Goal: Task Accomplishment & Management: Complete application form

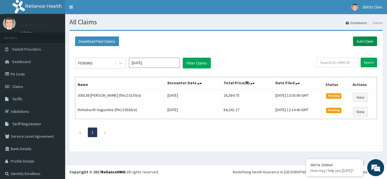
click at [358, 42] on link "Add Claim" at bounding box center [365, 42] width 24 height 10
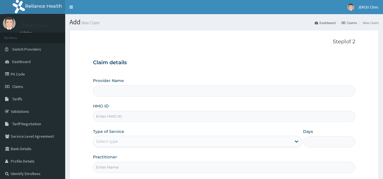
type input "JEROU CLINIC AND MATERNITY LTD."
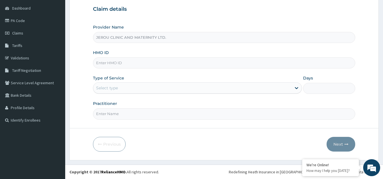
click at [147, 64] on input "HMO ID" at bounding box center [224, 63] width 262 height 11
paste input "DDA/10495/E"
type input "DDA/10495/E"
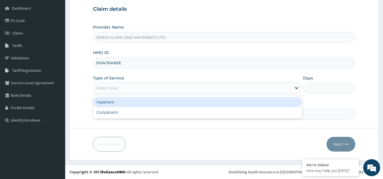
click at [167, 87] on div "Select type" at bounding box center [192, 88] width 198 height 9
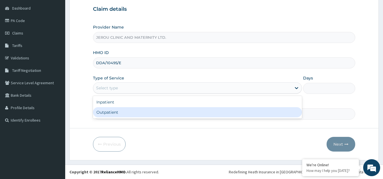
click at [163, 112] on div "Outpatient" at bounding box center [197, 112] width 209 height 10
type input "1"
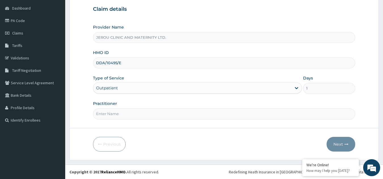
click at [107, 118] on input "Practitioner" at bounding box center [224, 114] width 262 height 11
type input "dr victor"
click at [340, 146] on button "Next" at bounding box center [340, 144] width 29 height 15
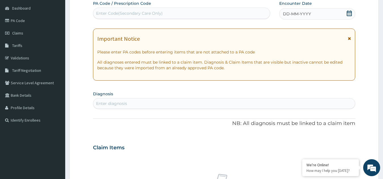
click at [300, 16] on span "DD-MM-YYYY" at bounding box center [297, 14] width 28 height 6
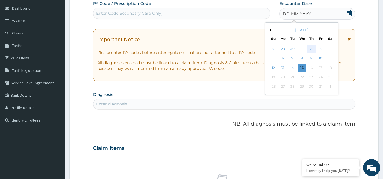
click at [311, 48] on div "2" at bounding box center [311, 49] width 8 height 8
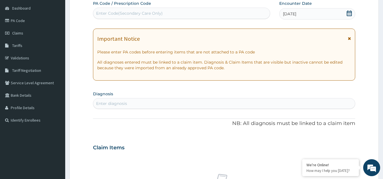
click at [113, 103] on div "Enter diagnosis" at bounding box center [111, 104] width 31 height 6
type input "f"
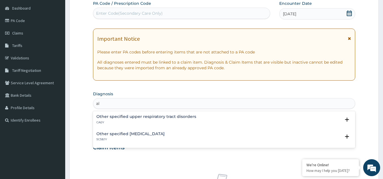
type input "a"
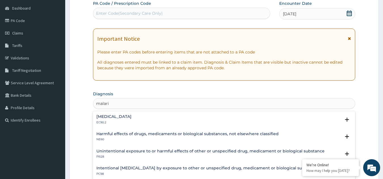
type input "[MEDICAL_DATA]"
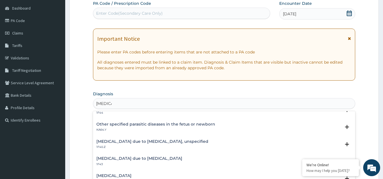
scroll to position [80, 0]
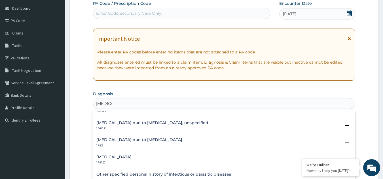
click at [189, 124] on h4 "[MEDICAL_DATA] due to [MEDICAL_DATA], unspecified" at bounding box center [152, 123] width 112 height 4
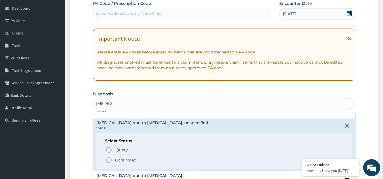
click at [121, 162] on p "Confirmed" at bounding box center [125, 161] width 21 height 6
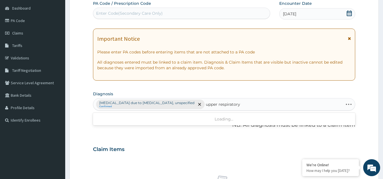
type input "upper respiratory"
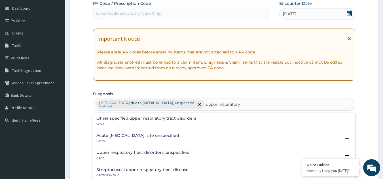
click at [127, 132] on div "Acute upper respiratory infection, site unspecified CA07.0 Select Status Query …" at bounding box center [224, 139] width 262 height 17
click at [129, 136] on h4 "Acute [MEDICAL_DATA], site unspecified" at bounding box center [137, 136] width 83 height 4
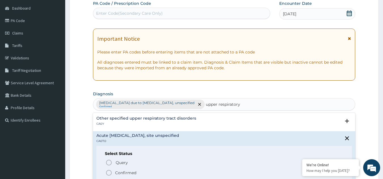
click at [108, 175] on icon "status option filled" at bounding box center [108, 173] width 7 height 7
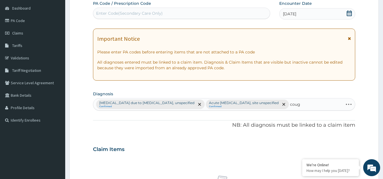
type input "cough"
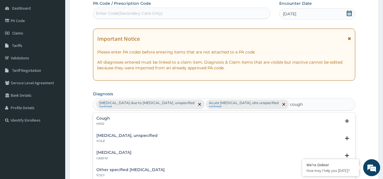
click at [106, 121] on h4 "Cough" at bounding box center [103, 118] width 14 height 4
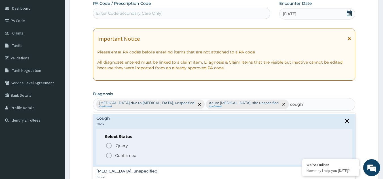
click at [109, 157] on icon "status option filled" at bounding box center [108, 155] width 7 height 7
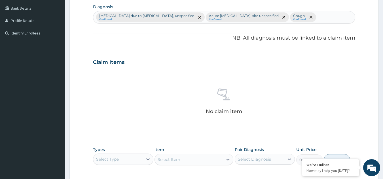
scroll to position [229, 0]
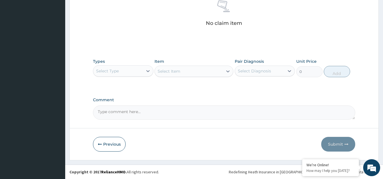
click at [115, 71] on div "Select Type" at bounding box center [107, 71] width 23 height 6
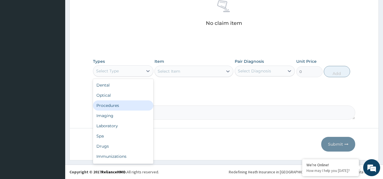
click at [113, 108] on div "Procedures" at bounding box center [123, 106] width 60 height 10
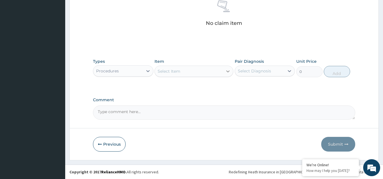
click at [225, 71] on icon at bounding box center [228, 72] width 6 height 6
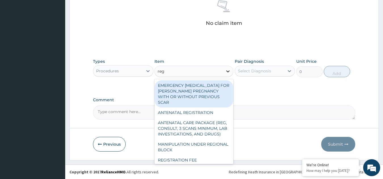
type input "regi"
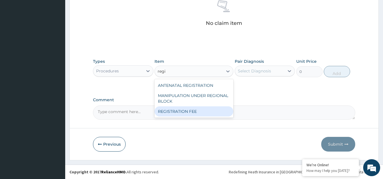
click at [177, 111] on div "REGISTRATION FEE" at bounding box center [193, 112] width 79 height 10
type input "2150"
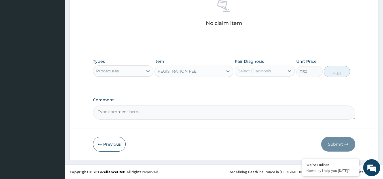
click at [270, 72] on div "Select Diagnosis" at bounding box center [254, 71] width 33 height 6
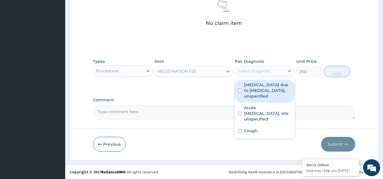
click at [260, 95] on label "Malaria due to Plasmodium falciparum, unspecified" at bounding box center [268, 90] width 48 height 17
checkbox input "true"
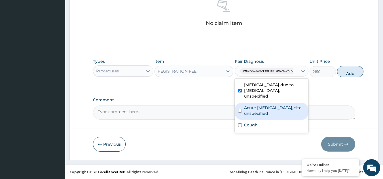
click at [262, 112] on label "Acute upper respiratory infection, site unspecified" at bounding box center [274, 110] width 61 height 11
checkbox input "true"
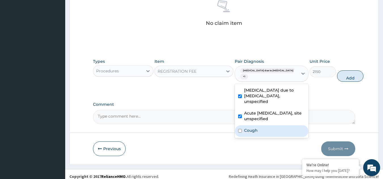
click at [260, 135] on div "Cough" at bounding box center [272, 132] width 74 height 12
checkbox input "true"
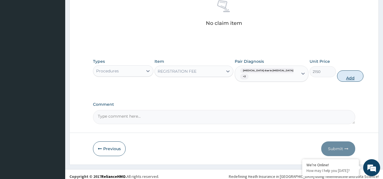
click at [337, 79] on button "Add" at bounding box center [350, 76] width 26 height 11
type input "0"
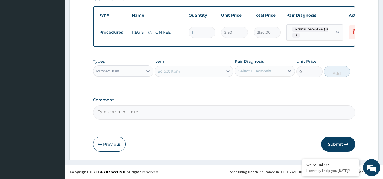
click at [169, 73] on div "Select Item" at bounding box center [169, 72] width 23 height 6
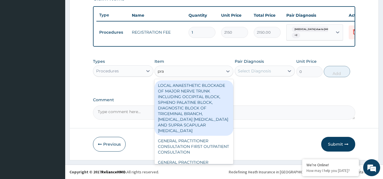
type input "prac"
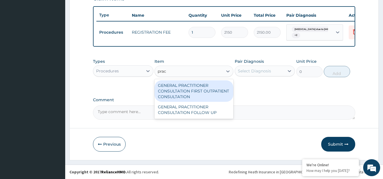
click at [174, 88] on div "GENERAL PRACTITIONER CONSULTATION FIRST OUTPATIENT CONSULTATION" at bounding box center [193, 91] width 79 height 22
type input "3547.5"
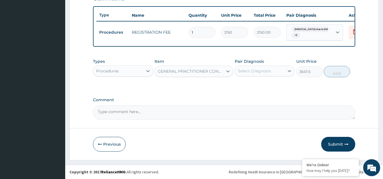
click at [274, 72] on div "Select Diagnosis" at bounding box center [260, 71] width 50 height 9
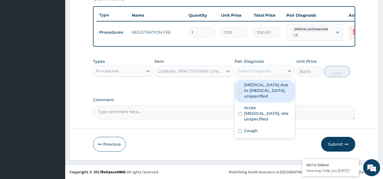
click at [268, 93] on label "Malaria due to Plasmodium falciparum, unspecified" at bounding box center [268, 90] width 48 height 17
checkbox input "true"
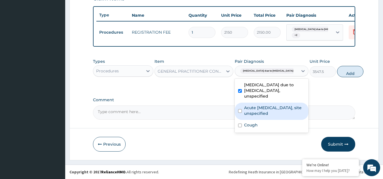
click at [260, 116] on label "Acute upper respiratory infection, site unspecified" at bounding box center [274, 110] width 61 height 11
checkbox input "true"
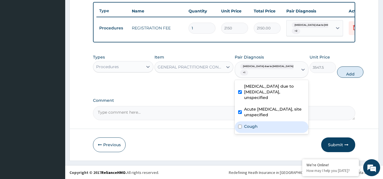
click at [257, 133] on div "Cough" at bounding box center [272, 128] width 74 height 12
checkbox input "true"
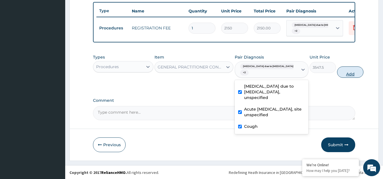
click at [340, 78] on button "Add" at bounding box center [350, 72] width 26 height 11
type input "0"
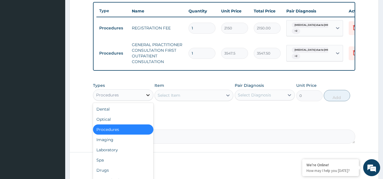
click at [144, 95] on div at bounding box center [148, 95] width 10 height 10
click at [111, 155] on div "Laboratory" at bounding box center [123, 150] width 60 height 10
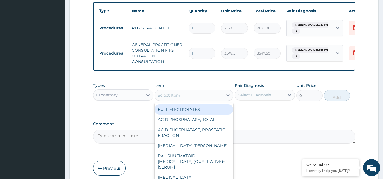
click at [209, 100] on div "Select Item" at bounding box center [189, 95] width 68 height 9
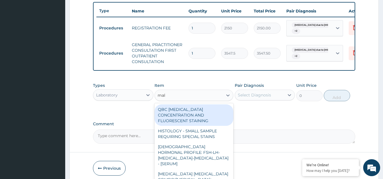
type input "mala"
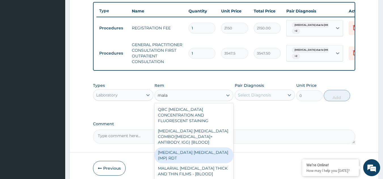
click at [198, 150] on div "MALARIA PARASITE (MP) RDT" at bounding box center [193, 156] width 79 height 16
type input "1612.5"
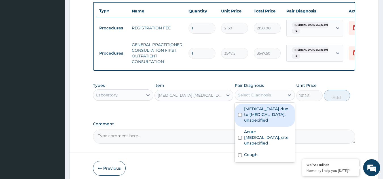
click at [280, 98] on div "Select Diagnosis" at bounding box center [260, 95] width 50 height 9
click at [262, 123] on label "Malaria due to Plasmodium falciparum, unspecified" at bounding box center [268, 114] width 48 height 17
checkbox input "true"
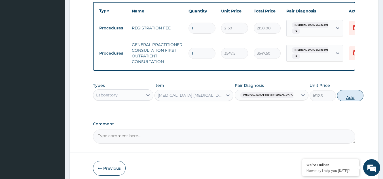
click at [338, 101] on button "Add" at bounding box center [350, 95] width 26 height 11
type input "0"
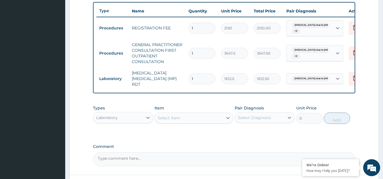
click at [177, 116] on div "Select Item" at bounding box center [189, 118] width 68 height 9
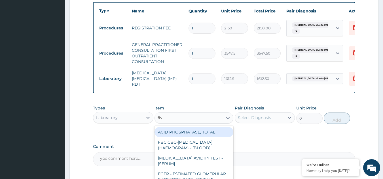
type input "fbc"
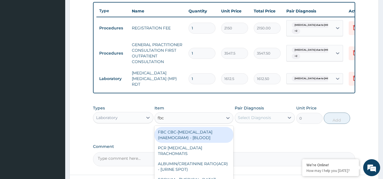
click at [182, 138] on div "FBC CBC-COMPLETE BLOOD COUNT (HAEMOGRAM) - [BLOOD]" at bounding box center [193, 135] width 79 height 16
type input "4300"
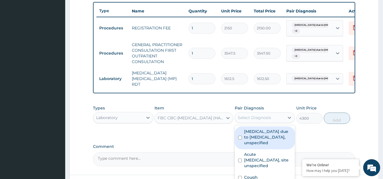
click at [281, 122] on div "Select Diagnosis" at bounding box center [260, 117] width 50 height 9
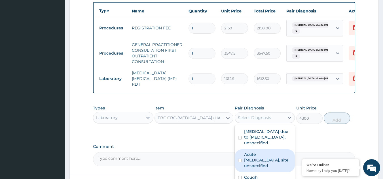
click at [268, 161] on label "Acute upper respiratory infection, site unspecified" at bounding box center [268, 160] width 48 height 17
checkbox input "true"
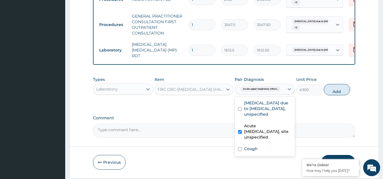
scroll to position [238, 0]
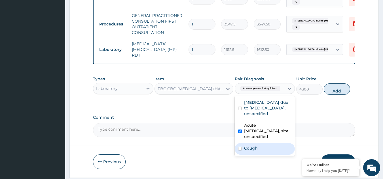
click at [243, 149] on div "Cough" at bounding box center [265, 149] width 60 height 12
checkbox input "true"
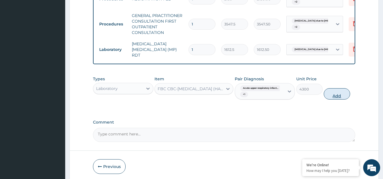
click at [336, 98] on button "Add" at bounding box center [337, 93] width 26 height 11
type input "0"
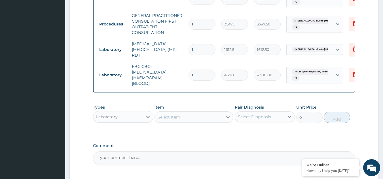
click at [139, 119] on div "Laboratory" at bounding box center [118, 116] width 50 height 9
type input "drug"
click at [132, 131] on div "Drugs" at bounding box center [123, 131] width 60 height 10
click at [206, 118] on div "Select Item" at bounding box center [189, 117] width 68 height 9
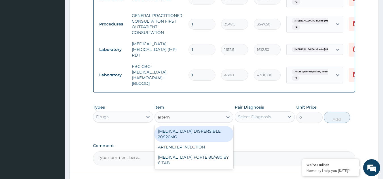
type input "arteme"
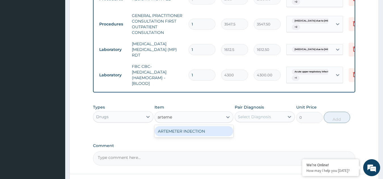
click at [204, 131] on div "ARTEMETER INJECTION" at bounding box center [193, 131] width 79 height 10
type input "946"
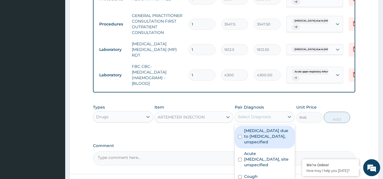
click at [261, 118] on div "Select Diagnosis" at bounding box center [254, 117] width 33 height 6
click at [260, 135] on label "Malaria due to Plasmodium falciparum, unspecified" at bounding box center [268, 136] width 48 height 17
checkbox input "true"
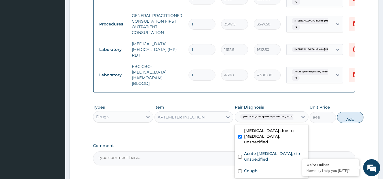
click at [337, 121] on button "Add" at bounding box center [350, 117] width 26 height 11
type input "0"
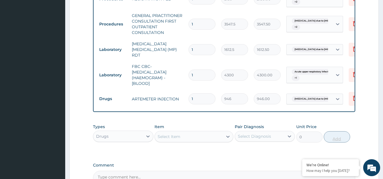
type input "0.00"
type input "6"
type input "5676.00"
type input "6"
click at [215, 141] on div "Select Item" at bounding box center [189, 136] width 68 height 9
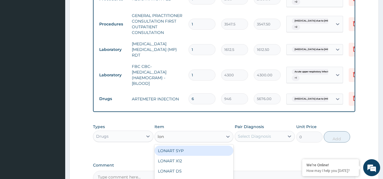
type input "lona"
click at [204, 155] on div "LONART SYP" at bounding box center [193, 151] width 79 height 10
type input "2719.75"
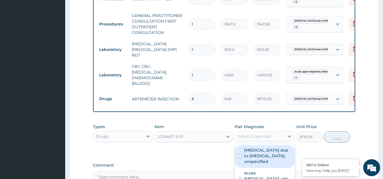
click at [274, 140] on div "Select Diagnosis" at bounding box center [260, 136] width 50 height 9
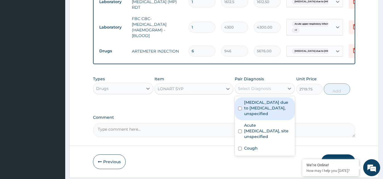
scroll to position [305, 0]
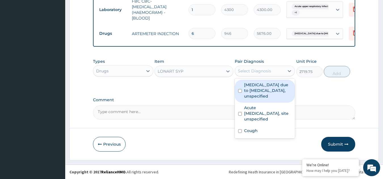
click at [280, 93] on label "Malaria due to Plasmodium falciparum, unspecified" at bounding box center [268, 90] width 48 height 17
checkbox input "true"
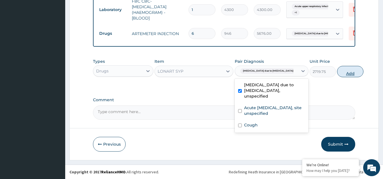
click at [339, 71] on button "Add" at bounding box center [350, 71] width 26 height 11
type input "0"
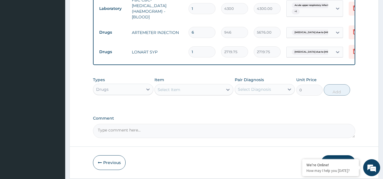
click at [182, 88] on div "Select Item" at bounding box center [189, 89] width 68 height 9
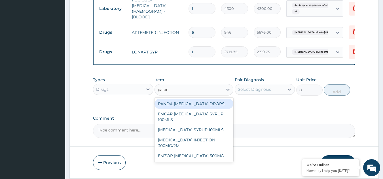
type input "parace"
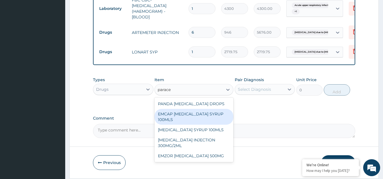
click at [179, 120] on div "EMCAP PARACETAMOL SYRUP 100MLS" at bounding box center [193, 117] width 79 height 16
type input "591.25"
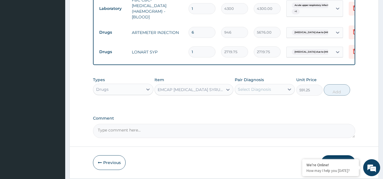
click at [190, 90] on div "EMCAP PARACETAMOL SYRUP 100MLS" at bounding box center [191, 90] width 66 height 6
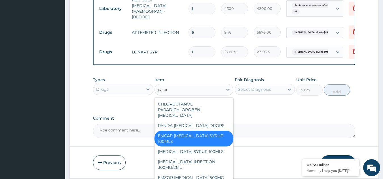
scroll to position [0, 0]
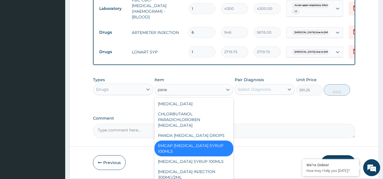
type input "parace"
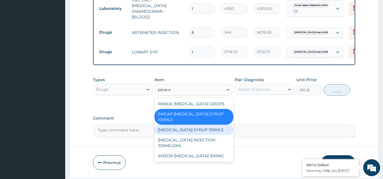
click at [193, 131] on div "PARACETAMOL SYRUP 100MLS" at bounding box center [193, 130] width 79 height 10
type input "709.5"
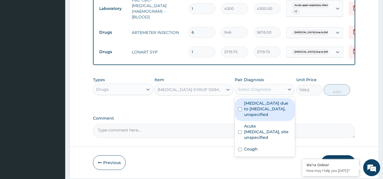
click at [264, 90] on div "Select Diagnosis" at bounding box center [254, 90] width 33 height 6
click at [263, 108] on label "Malaria due to Plasmodium falciparum, unspecified" at bounding box center [268, 109] width 48 height 17
checkbox input "true"
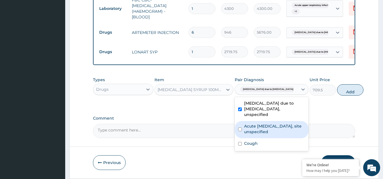
click at [265, 135] on label "Acute upper respiratory infection, site unspecified" at bounding box center [274, 129] width 61 height 11
checkbox input "true"
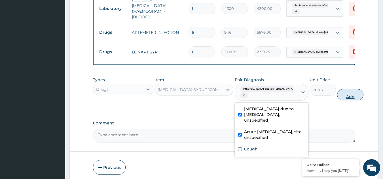
click at [338, 97] on button "Add" at bounding box center [350, 94] width 26 height 11
type input "0"
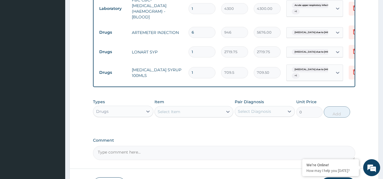
click at [199, 113] on div "Select Item" at bounding box center [189, 111] width 68 height 9
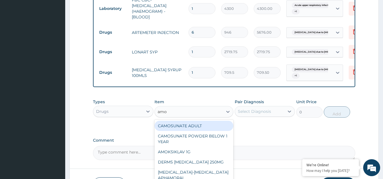
type input "amox"
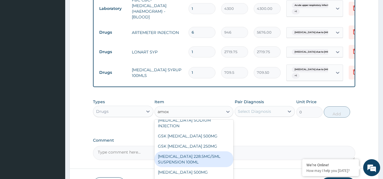
scroll to position [346, 0]
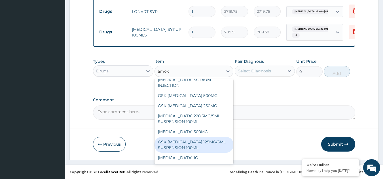
click at [182, 147] on div "GSK AMOXIL 125MG/5ML SUSPENSION 100ML" at bounding box center [193, 145] width 79 height 16
type input "8868.75"
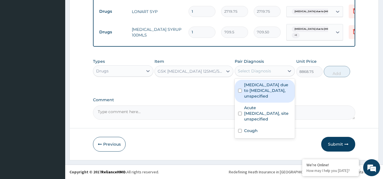
click at [275, 71] on div "Select Diagnosis" at bounding box center [260, 71] width 50 height 9
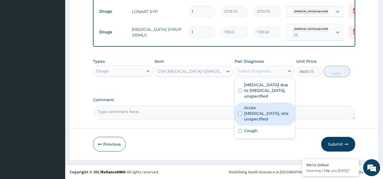
click at [263, 116] on label "Acute upper respiratory infection, site unspecified" at bounding box center [268, 113] width 48 height 17
checkbox input "true"
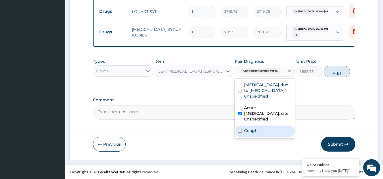
click at [256, 135] on div "Cough" at bounding box center [265, 132] width 60 height 12
checkbox input "true"
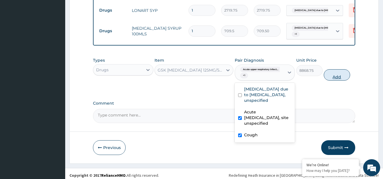
click at [341, 79] on button "Add" at bounding box center [337, 74] width 26 height 11
type input "0"
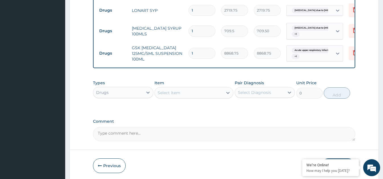
click at [190, 97] on div "Select Item" at bounding box center [189, 92] width 68 height 9
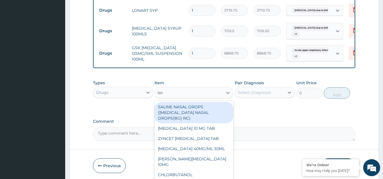
type input "lora"
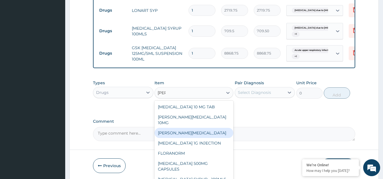
click at [190, 128] on div "LORATYN LORATADINE SYRUP" at bounding box center [193, 133] width 79 height 10
type input "1182.5"
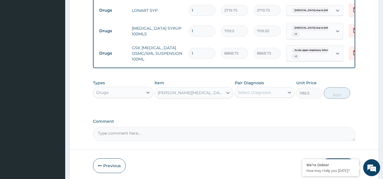
click at [260, 91] on div "Select Diagnosis" at bounding box center [254, 93] width 33 height 6
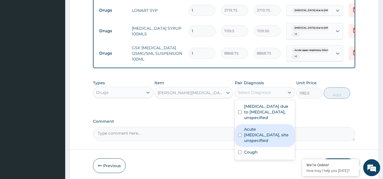
click at [256, 135] on label "Acute upper respiratory infection, site unspecified" at bounding box center [268, 135] width 48 height 17
checkbox input "true"
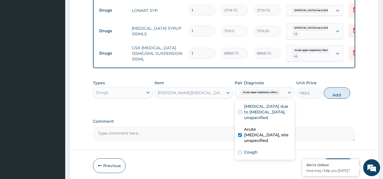
drag, startPoint x: 255, startPoint y: 147, endPoint x: 255, endPoint y: 152, distance: 4.8
click at [255, 148] on div "Malaria due to Plasmodium falciparum, unspecified Acute upper respiratory infec…" at bounding box center [265, 130] width 60 height 60
click at [255, 152] on label "Cough" at bounding box center [251, 153] width 14 height 6
checkbox input "true"
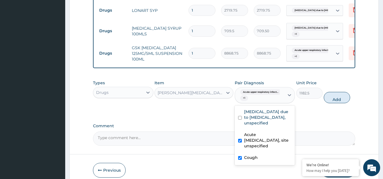
click at [255, 152] on div "Acute upper respiratory infection, site unspecified" at bounding box center [265, 141] width 60 height 23
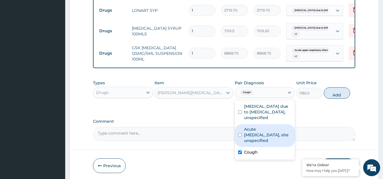
drag, startPoint x: 255, startPoint y: 152, endPoint x: 277, endPoint y: 134, distance: 28.3
click at [277, 134] on div "Malaria due to Plasmodium falciparum, unspecified Acute upper respiratory infec…" at bounding box center [265, 130] width 60 height 60
click at [265, 128] on label "Acute upper respiratory infection, site unspecified" at bounding box center [268, 135] width 48 height 17
checkbox input "true"
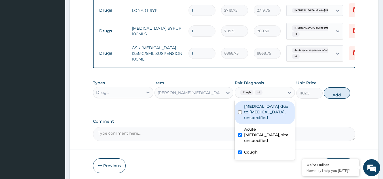
click at [339, 96] on button "Add" at bounding box center [337, 93] width 26 height 11
type input "0"
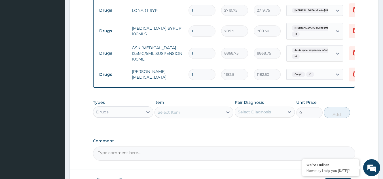
click at [197, 116] on div "Select Item" at bounding box center [189, 112] width 68 height 9
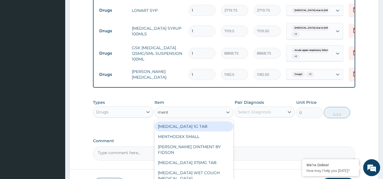
type input "menth"
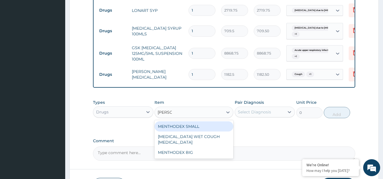
click at [190, 127] on div "MENTHODEX SMALL" at bounding box center [193, 127] width 79 height 10
type input "2956.25"
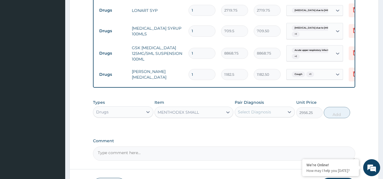
click at [280, 114] on div "Select Diagnosis" at bounding box center [260, 112] width 50 height 9
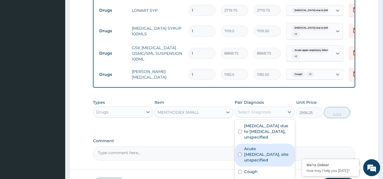
click at [264, 154] on label "Acute upper respiratory infection, site unspecified" at bounding box center [268, 154] width 48 height 17
checkbox input "true"
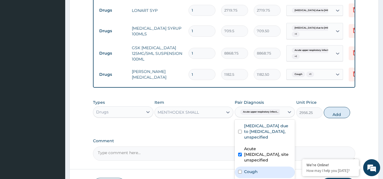
click at [260, 169] on div "Cough" at bounding box center [265, 173] width 60 height 12
checkbox input "true"
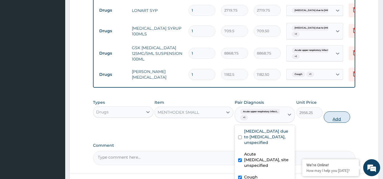
click at [336, 120] on button "Add" at bounding box center [337, 117] width 26 height 11
type input "0"
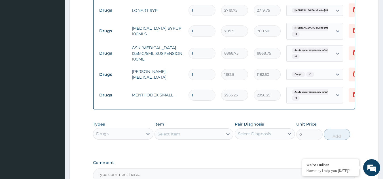
scroll to position [410, 0]
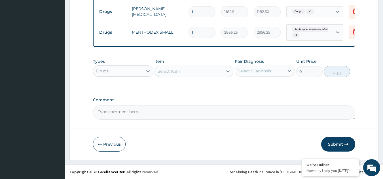
click at [337, 143] on button "Submit" at bounding box center [338, 144] width 34 height 15
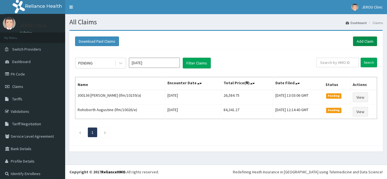
click at [363, 41] on link "Add Claim" at bounding box center [365, 42] width 24 height 10
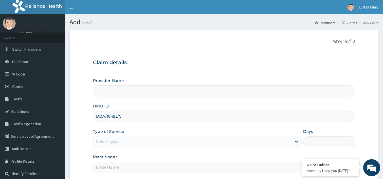
type input "DDA/10495/C"
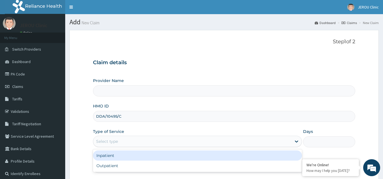
click at [160, 141] on div "Select type" at bounding box center [192, 141] width 198 height 9
type input "JEROU CLINIC AND MATERNITY LTD."
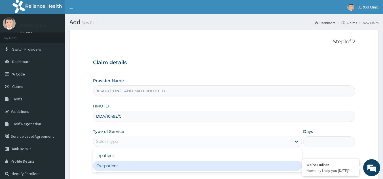
click at [153, 165] on div "Outpatient" at bounding box center [197, 166] width 209 height 10
type input "1"
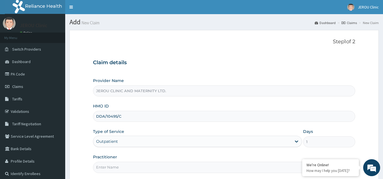
click at [119, 170] on input "Practitioner" at bounding box center [224, 167] width 262 height 11
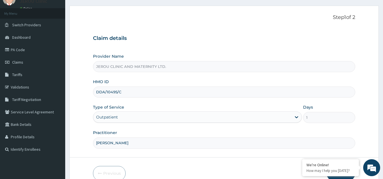
scroll to position [54, 0]
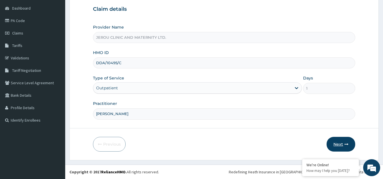
type input "dr victor"
click at [337, 144] on button "Next" at bounding box center [340, 144] width 29 height 15
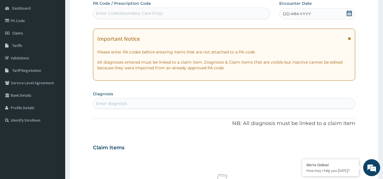
click at [298, 15] on span "DD-MM-YYYY" at bounding box center [297, 14] width 28 height 6
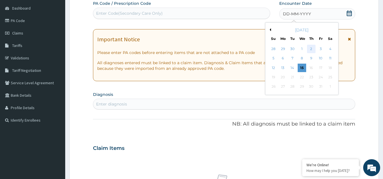
click at [309, 48] on div "2" at bounding box center [311, 49] width 8 height 8
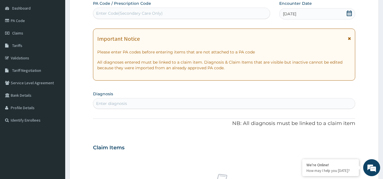
click at [126, 106] on div "Enter diagnosis" at bounding box center [111, 104] width 31 height 6
type input "r"
type input "malaria"
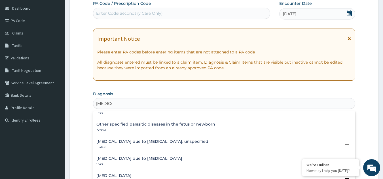
scroll to position [59, 0]
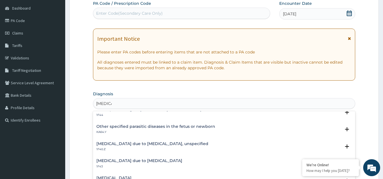
click at [182, 144] on h4 "Malaria due to Plasmodium falciparum, unspecified" at bounding box center [152, 144] width 112 height 4
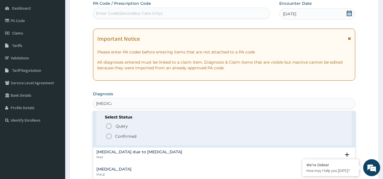
scroll to position [106, 0]
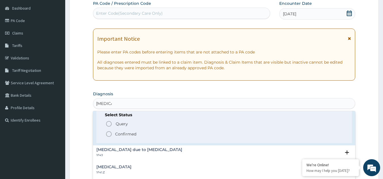
click at [107, 134] on icon "status option filled" at bounding box center [108, 134] width 7 height 7
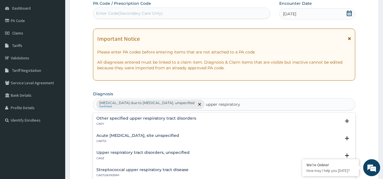
type input "upper respiratory"
click at [125, 151] on h4 "Upper respiratory tract disorders, unspecified" at bounding box center [142, 153] width 93 height 4
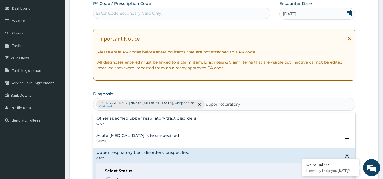
scroll to position [26, 0]
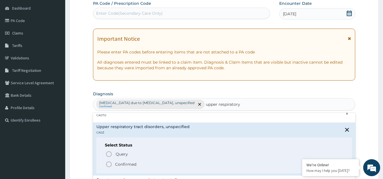
click at [109, 164] on icon "status option filled" at bounding box center [108, 164] width 7 height 7
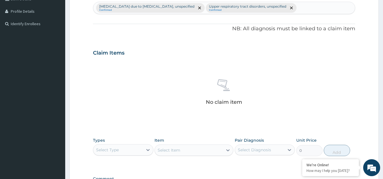
scroll to position [229, 0]
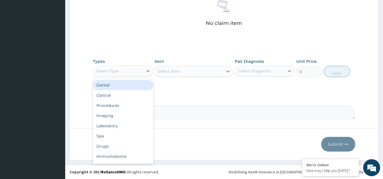
click at [128, 69] on div "Select Type" at bounding box center [118, 71] width 50 height 9
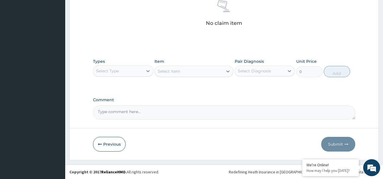
click at [131, 67] on div "Select Type" at bounding box center [118, 71] width 50 height 9
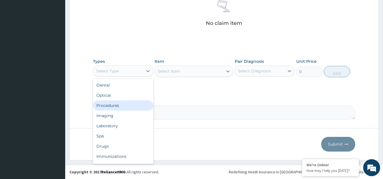
click at [112, 107] on div "Procedures" at bounding box center [123, 106] width 60 height 10
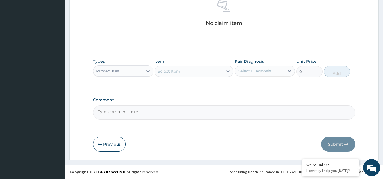
click at [204, 70] on div "Select Item" at bounding box center [189, 71] width 68 height 9
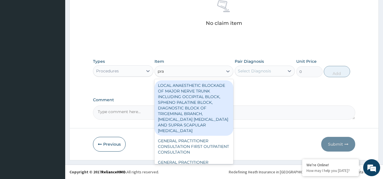
type input "prac"
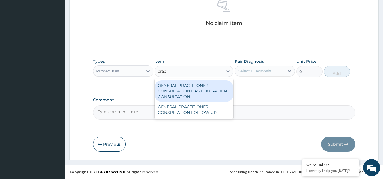
click at [201, 95] on div "GENERAL PRACTITIONER CONSULTATION FIRST OUTPATIENT CONSULTATION" at bounding box center [193, 91] width 79 height 22
type input "3547.5"
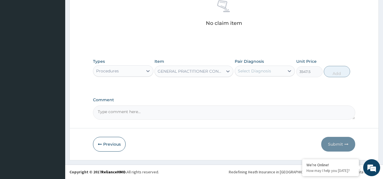
click at [275, 70] on div "Select Diagnosis" at bounding box center [260, 71] width 50 height 9
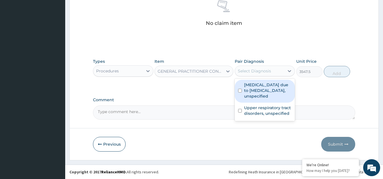
click at [268, 92] on label "Malaria due to Plasmodium falciparum, unspecified" at bounding box center [268, 90] width 48 height 17
checkbox input "true"
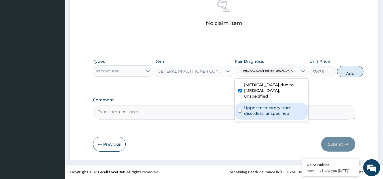
click at [267, 109] on label "Upper respiratory tract disorders, unspecified" at bounding box center [274, 110] width 61 height 11
checkbox input "true"
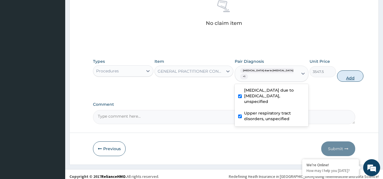
click at [337, 78] on button "Add" at bounding box center [350, 76] width 26 height 11
type input "0"
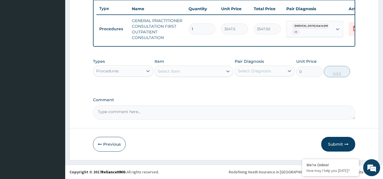
scroll to position [215, 0]
click at [122, 68] on div "Procedures" at bounding box center [118, 71] width 50 height 9
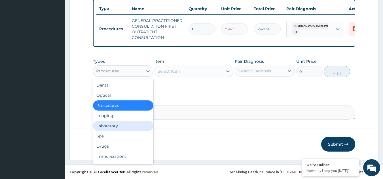
click at [116, 129] on div "Laboratory" at bounding box center [123, 126] width 60 height 10
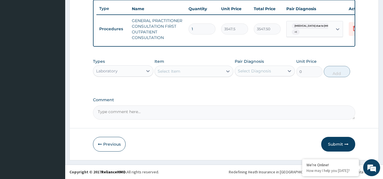
click at [210, 74] on div "Select Item" at bounding box center [189, 71] width 68 height 9
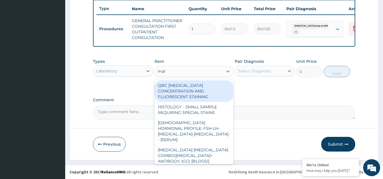
type input "mala"
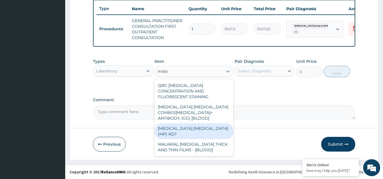
click at [198, 125] on div "[MEDICAL_DATA] [MEDICAL_DATA] (MP) RDT" at bounding box center [193, 132] width 79 height 16
type input "1612.5"
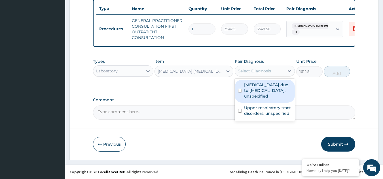
click at [275, 75] on div "Select Diagnosis" at bounding box center [260, 71] width 50 height 9
click at [268, 96] on label "Malaria due to Plasmodium falciparum, unspecified" at bounding box center [268, 90] width 48 height 17
checkbox input "true"
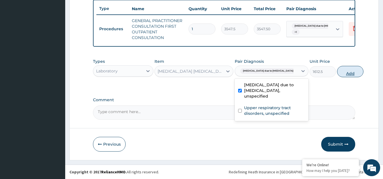
click at [339, 73] on button "Add" at bounding box center [350, 71] width 26 height 11
type input "0"
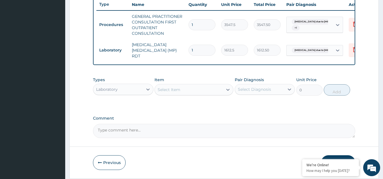
click at [179, 92] on div "Select Item" at bounding box center [169, 90] width 23 height 6
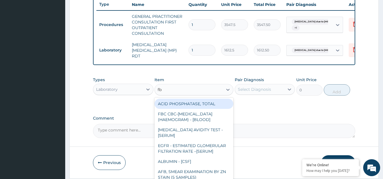
type input "fbc"
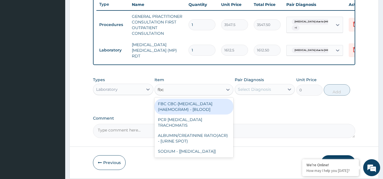
click at [178, 109] on div "FBC CBC-[MEDICAL_DATA] (HAEMOGRAM) - [BLOOD]" at bounding box center [193, 107] width 79 height 16
type input "4300"
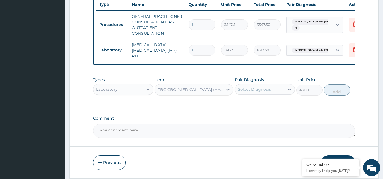
click at [276, 88] on div "Select Diagnosis" at bounding box center [260, 89] width 50 height 9
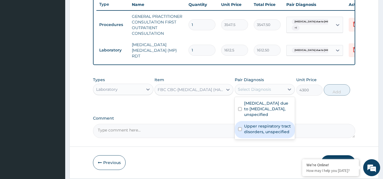
click at [256, 130] on label "Upper respiratory tract disorders, unspecified" at bounding box center [268, 129] width 48 height 11
checkbox input "true"
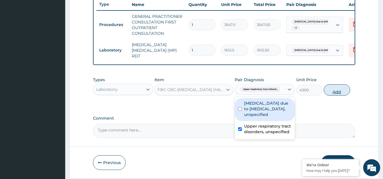
click at [340, 92] on button "Add" at bounding box center [337, 89] width 26 height 11
type input "0"
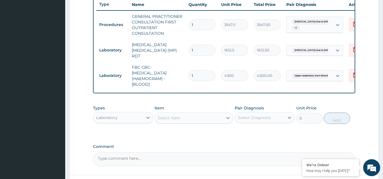
click at [122, 118] on div "Laboratory" at bounding box center [118, 117] width 50 height 9
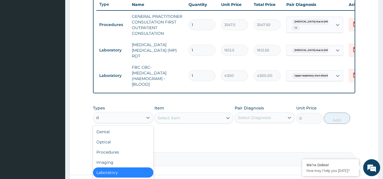
type input "dr"
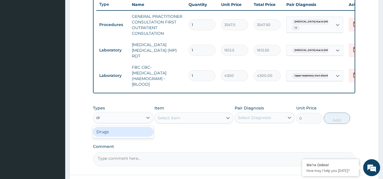
click at [119, 133] on div "Drugs" at bounding box center [123, 132] width 60 height 10
click at [208, 122] on div "Select Item" at bounding box center [189, 118] width 68 height 9
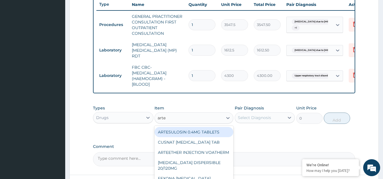
type input "artem"
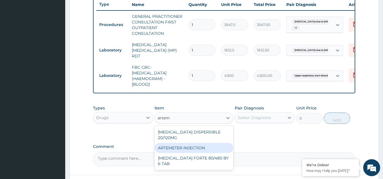
click at [203, 144] on div "ARTEMETER INJECTION" at bounding box center [193, 148] width 79 height 10
type input "946"
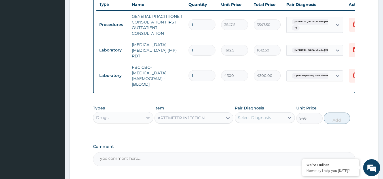
click at [274, 119] on div "Select Diagnosis" at bounding box center [260, 117] width 50 height 9
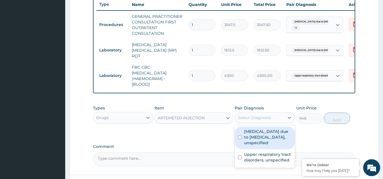
click at [261, 139] on label "Malaria due to Plasmodium falciparum, unspecified" at bounding box center [268, 137] width 48 height 17
checkbox input "true"
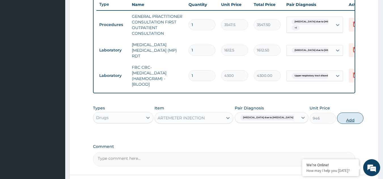
click at [337, 124] on button "Add" at bounding box center [350, 118] width 26 height 11
type input "0"
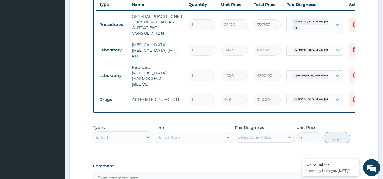
type input "0.00"
type input "6"
type input "5676.00"
type input "6"
click at [197, 139] on div "Select Item" at bounding box center [189, 137] width 68 height 9
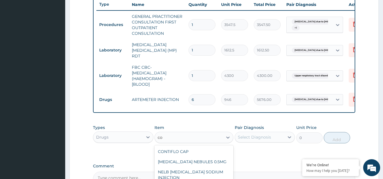
type input "c"
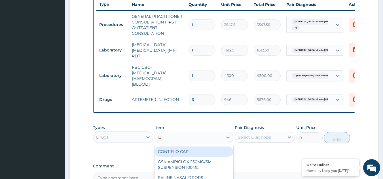
type input "lon"
click at [192, 154] on div "LONART SYP" at bounding box center [193, 152] width 79 height 10
type input "2719.75"
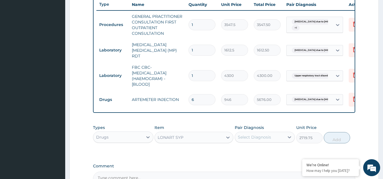
click at [278, 134] on div "Select Diagnosis" at bounding box center [260, 137] width 50 height 9
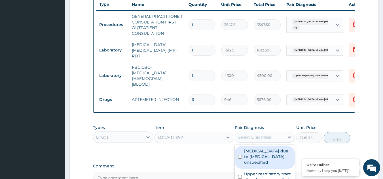
click at [264, 165] on label "Malaria due to Plasmodium falciparum, unspecified" at bounding box center [268, 156] width 48 height 17
checkbox input "true"
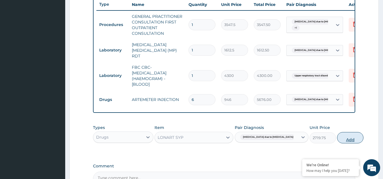
click at [337, 139] on button "Add" at bounding box center [350, 137] width 26 height 11
type input "0"
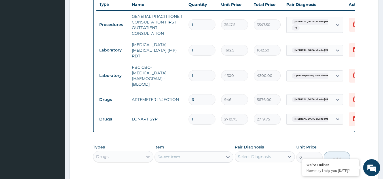
click at [176, 161] on div "Select Item" at bounding box center [189, 157] width 68 height 9
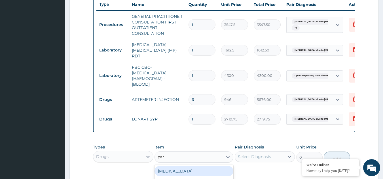
type input "para"
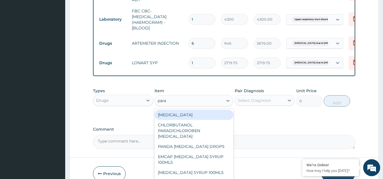
scroll to position [297, 0]
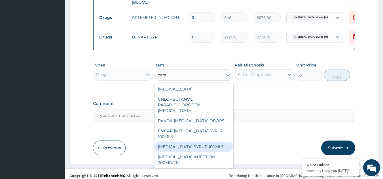
click at [185, 143] on div "[MEDICAL_DATA] SYRUP 100MLS" at bounding box center [193, 147] width 79 height 10
type input "709.5"
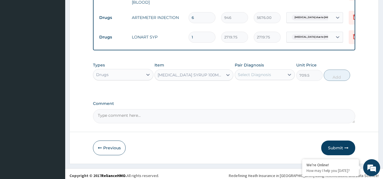
click at [282, 76] on div "Select Diagnosis" at bounding box center [260, 74] width 50 height 9
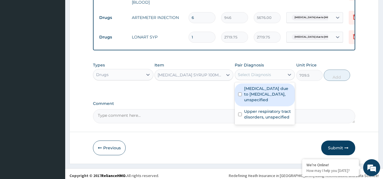
click at [270, 92] on label "Malaria due to Plasmodium falciparum, unspecified" at bounding box center [268, 94] width 48 height 17
checkbox input "true"
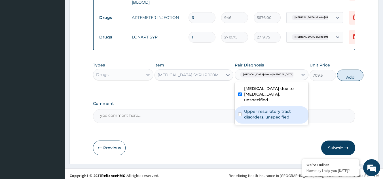
click at [272, 111] on label "Upper respiratory tract disorders, unspecified" at bounding box center [274, 114] width 61 height 11
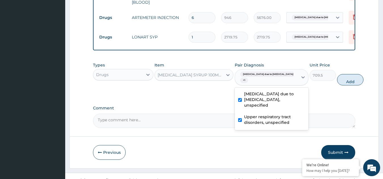
checkbox input "true"
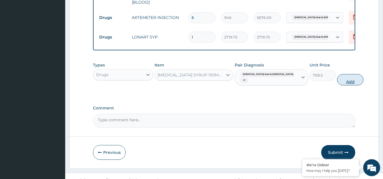
click at [337, 86] on button "Add" at bounding box center [350, 79] width 26 height 11
type input "0"
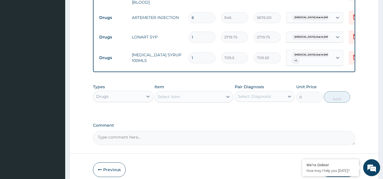
click at [178, 100] on div "Select Item" at bounding box center [169, 97] width 23 height 6
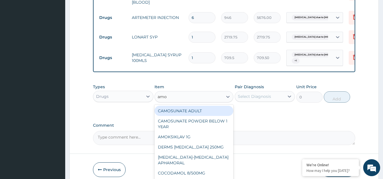
type input "amox"
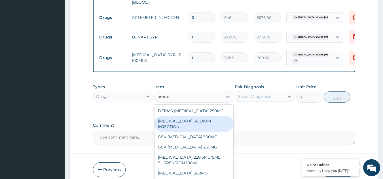
scroll to position [16, 0]
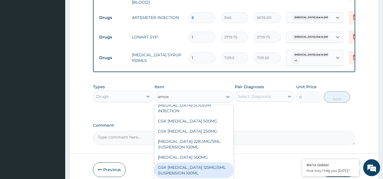
click at [199, 167] on div "GSK [MEDICAL_DATA] 125MG/5ML SUSPENSION 100ML" at bounding box center [193, 171] width 79 height 16
type input "8868.75"
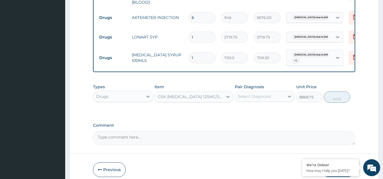
click at [278, 97] on div "Select Diagnosis" at bounding box center [260, 96] width 50 height 9
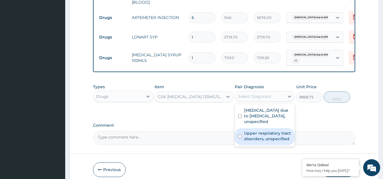
click at [265, 138] on label "Upper respiratory tract disorders, unspecified" at bounding box center [268, 136] width 48 height 11
checkbox input "true"
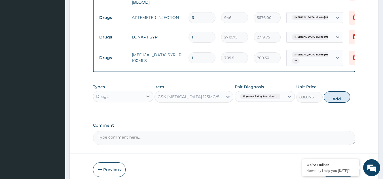
click at [340, 101] on button "Add" at bounding box center [337, 97] width 26 height 11
type input "0"
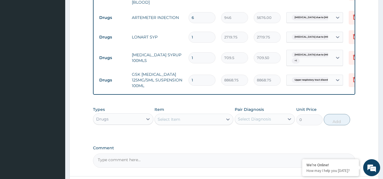
click at [192, 120] on div "Select Item" at bounding box center [189, 119] width 68 height 9
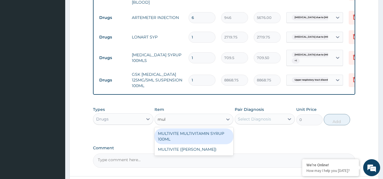
type input "mult"
click at [175, 139] on div "MULTIVITE MULTIVITAMIN SYRUP 100ML" at bounding box center [193, 137] width 79 height 16
type input "946"
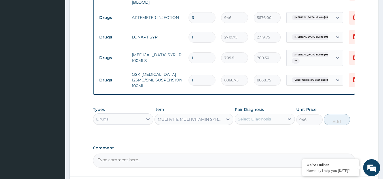
click at [246, 120] on div "Select Diagnosis" at bounding box center [254, 119] width 33 height 6
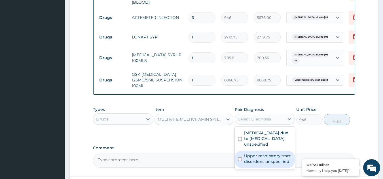
click at [251, 159] on label "Upper respiratory tract disorders, unspecified" at bounding box center [268, 158] width 48 height 11
checkbox input "true"
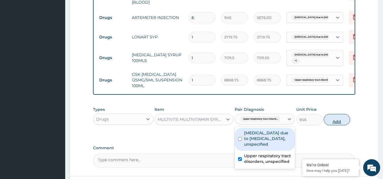
click at [333, 121] on button "Add" at bounding box center [337, 119] width 26 height 11
type input "0"
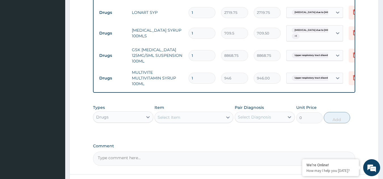
scroll to position [366, 0]
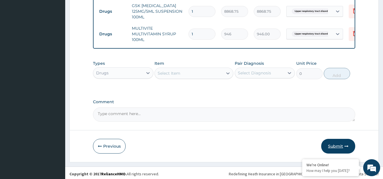
click at [338, 144] on button "Submit" at bounding box center [338, 146] width 34 height 15
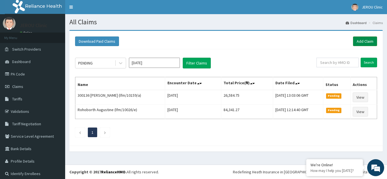
click at [361, 44] on link "Add Claim" at bounding box center [365, 42] width 24 height 10
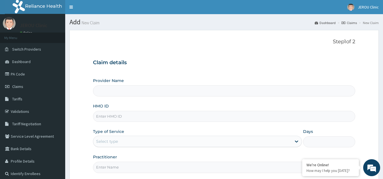
click at [124, 118] on input "HMO ID" at bounding box center [224, 116] width 262 height 11
type input "JEROU CLINIC AND MATERNITY LTD."
paste input "LFM/10165/D"
type input "LFM/10165/D"
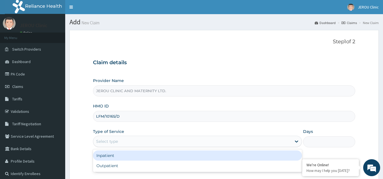
click at [230, 144] on div "Select type" at bounding box center [192, 141] width 198 height 9
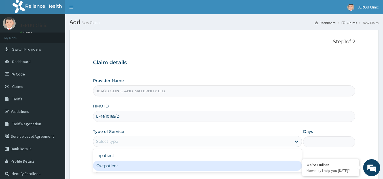
click at [196, 165] on div "Outpatient" at bounding box center [197, 166] width 209 height 10
type input "1"
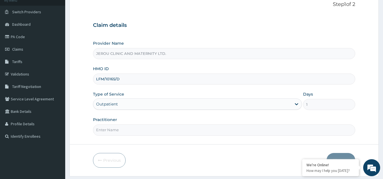
scroll to position [39, 0]
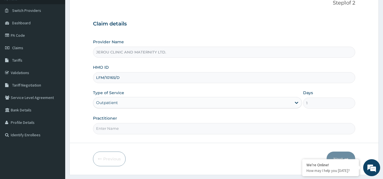
click at [173, 130] on input "Practitioner" at bounding box center [224, 128] width 262 height 11
type input "dr valentine"
click at [342, 156] on button "Next" at bounding box center [340, 159] width 29 height 15
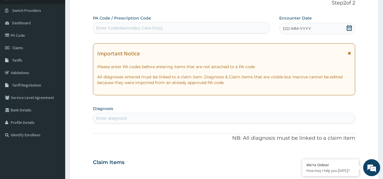
click at [303, 29] on span "DD-MM-YYYY" at bounding box center [297, 29] width 28 height 6
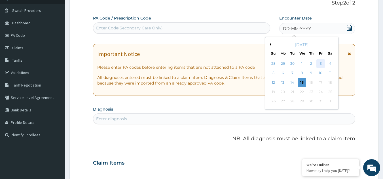
click at [321, 61] on div "3" at bounding box center [320, 63] width 8 height 8
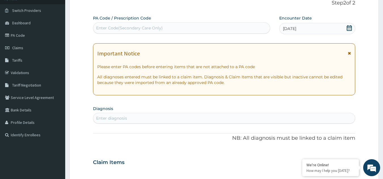
click at [136, 117] on div "Enter diagnosis" at bounding box center [224, 118] width 262 height 9
type input "malaria"
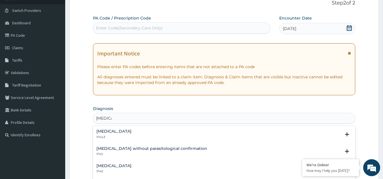
click at [131, 132] on h4 "Plasmodium malariae malaria without complication" at bounding box center [113, 131] width 35 height 4
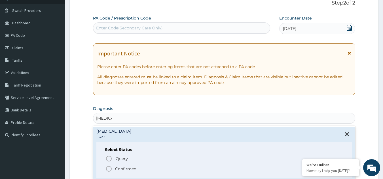
click at [134, 171] on p "Confirmed" at bounding box center [125, 169] width 21 height 6
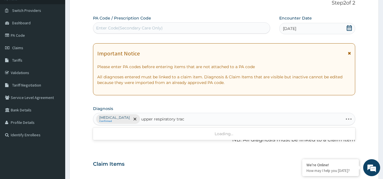
type input "upper respiratory tract"
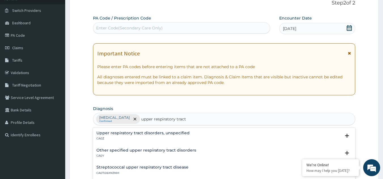
click at [168, 133] on h4 "Upper respiratory tract disorders, unspecified" at bounding box center [142, 133] width 93 height 4
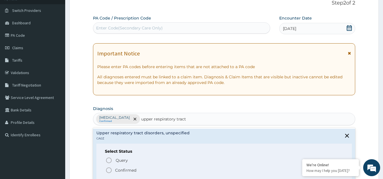
click at [133, 169] on p "Confirmed" at bounding box center [125, 171] width 21 height 6
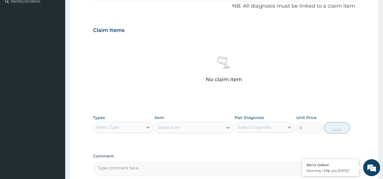
scroll to position [229, 0]
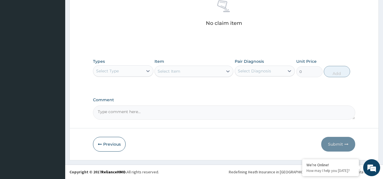
click at [122, 73] on div "Select Type" at bounding box center [118, 71] width 50 height 9
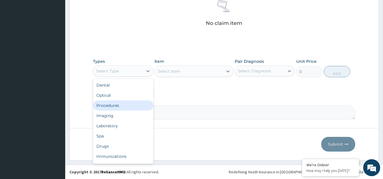
click at [122, 102] on div "Procedures" at bounding box center [123, 106] width 60 height 10
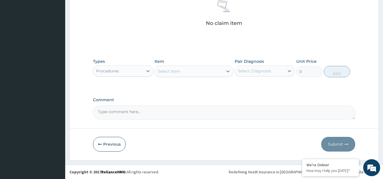
click at [214, 73] on div "Select Item" at bounding box center [189, 71] width 68 height 9
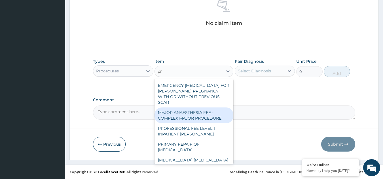
type input "p"
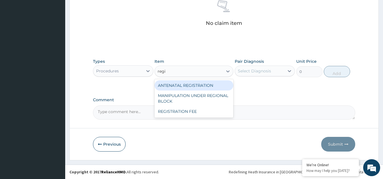
type input "regis"
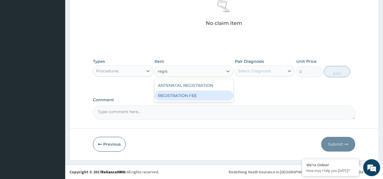
click at [216, 93] on div "REGISTRATION FEE" at bounding box center [193, 96] width 79 height 10
type input "2150"
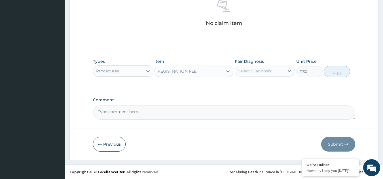
click at [263, 72] on div "Select Diagnosis" at bounding box center [254, 71] width 33 height 6
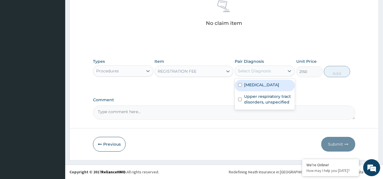
click at [266, 86] on label "Plasmodium malariae malaria without complication" at bounding box center [261, 85] width 35 height 6
checkbox input "true"
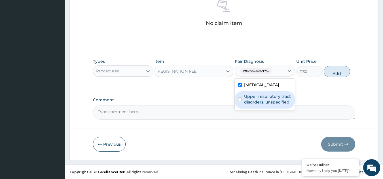
click at [278, 109] on div "Upper respiratory tract disorders, unspecified" at bounding box center [265, 100] width 60 height 17
checkbox input "true"
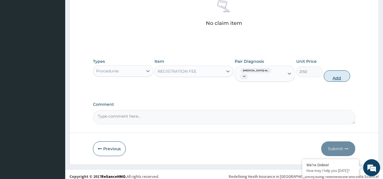
click at [333, 81] on button "Add" at bounding box center [337, 76] width 26 height 11
type input "0"
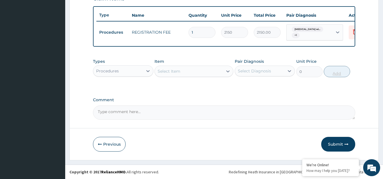
scroll to position [209, 0]
click at [184, 73] on div "Select Item" at bounding box center [189, 71] width 68 height 9
type input "prac"
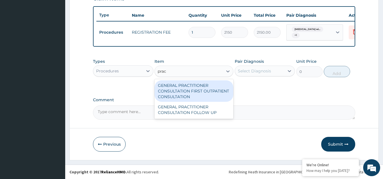
click at [186, 88] on div "GENERAL PRACTITIONER CONSULTATION FIRST OUTPATIENT CONSULTATION" at bounding box center [193, 91] width 79 height 22
type input "3547.5"
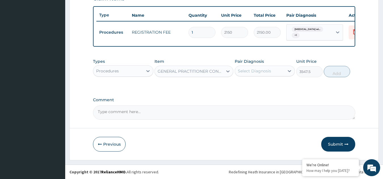
click at [260, 71] on div "Select Diagnosis" at bounding box center [254, 71] width 33 height 6
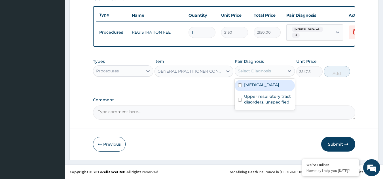
click at [261, 86] on label "Plasmodium malariae malaria without complication" at bounding box center [261, 85] width 35 height 6
checkbox input "true"
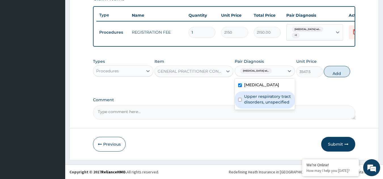
click at [271, 105] on label "Upper respiratory tract disorders, unspecified" at bounding box center [268, 99] width 48 height 11
checkbox input "true"
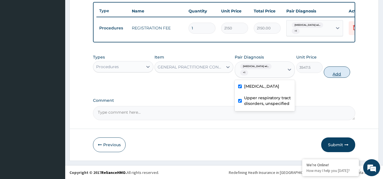
click at [337, 77] on button "Add" at bounding box center [337, 72] width 26 height 11
type input "0"
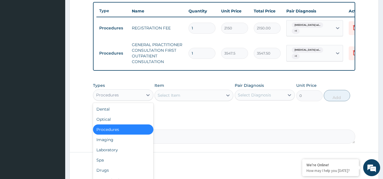
click at [137, 97] on div "Procedures" at bounding box center [118, 95] width 50 height 9
click at [114, 153] on div "Laboratory" at bounding box center [123, 150] width 60 height 10
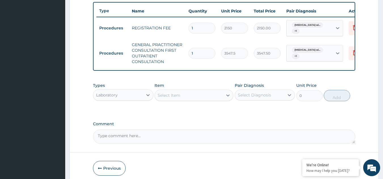
click at [204, 98] on div "Select Item" at bounding box center [189, 95] width 68 height 9
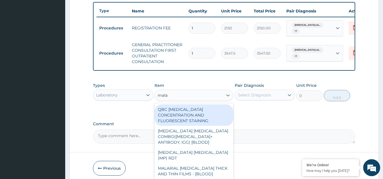
type input "malar"
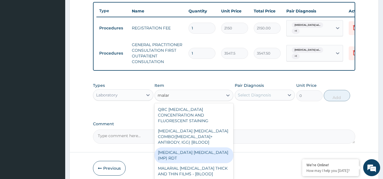
click at [201, 153] on div "[MEDICAL_DATA] [MEDICAL_DATA] (MP) RDT" at bounding box center [193, 156] width 79 height 16
type input "1612.5"
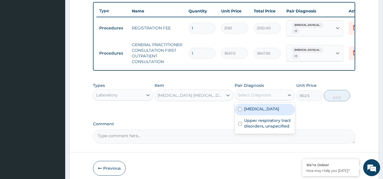
click at [275, 99] on div "Select Diagnosis" at bounding box center [260, 95] width 50 height 9
click at [275, 112] on label "Plasmodium malariae malaria without complication" at bounding box center [261, 109] width 35 height 6
checkbox input "true"
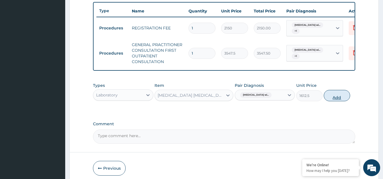
click at [338, 101] on button "Add" at bounding box center [337, 95] width 26 height 11
type input "0"
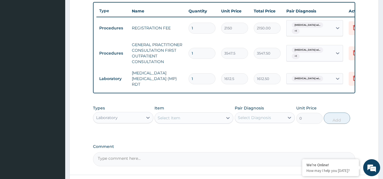
click at [191, 118] on div "Select Item" at bounding box center [189, 118] width 68 height 9
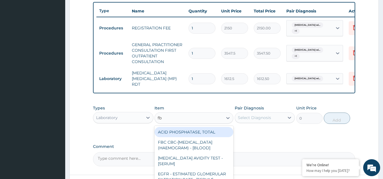
type input "fbc"
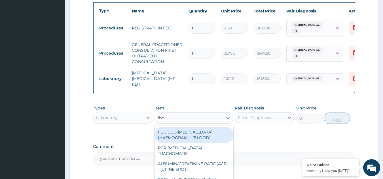
click at [193, 140] on div "FBC CBC-[MEDICAL_DATA] (HAEMOGRAM) - [BLOOD]" at bounding box center [193, 135] width 79 height 16
type input "4300"
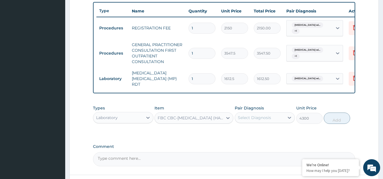
click at [258, 121] on div "Select Diagnosis" at bounding box center [254, 118] width 33 height 6
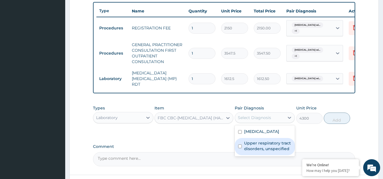
click at [259, 152] on label "Upper respiratory tract disorders, unspecified" at bounding box center [268, 146] width 48 height 11
checkbox input "true"
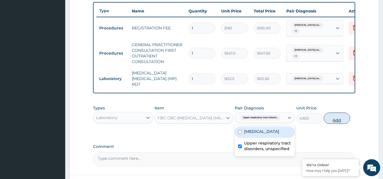
click at [339, 121] on button "Add" at bounding box center [337, 118] width 26 height 11
type input "0"
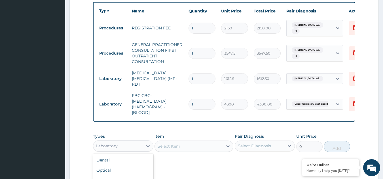
click at [134, 151] on div "Laboratory" at bounding box center [118, 146] width 50 height 9
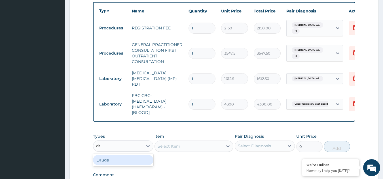
type input "dru"
click at [134, 165] on div "Drugs" at bounding box center [123, 160] width 60 height 10
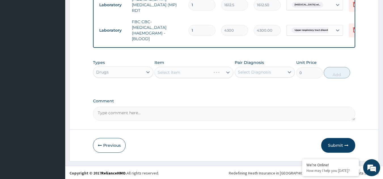
scroll to position [284, 0]
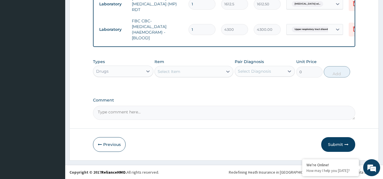
click at [195, 76] on div "Select Item" at bounding box center [189, 71] width 68 height 9
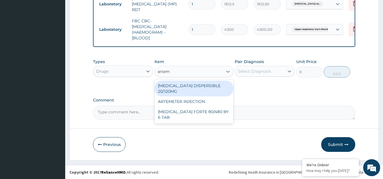
type input "arteme"
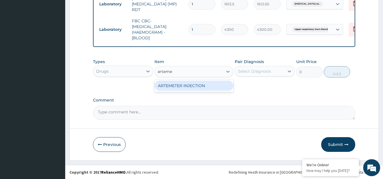
click at [201, 91] on div "ARTEMETER INJECTION" at bounding box center [193, 86] width 79 height 10
type input "946"
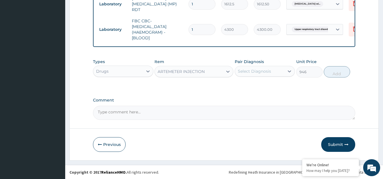
click at [280, 74] on div "Select Diagnosis" at bounding box center [260, 71] width 50 height 9
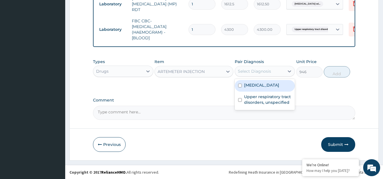
click at [269, 88] on label "[MEDICAL_DATA]" at bounding box center [261, 85] width 35 height 6
checkbox input "true"
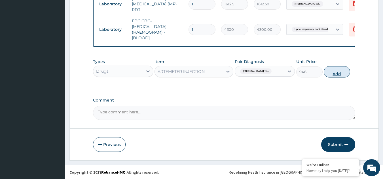
click at [332, 78] on button "Add" at bounding box center [337, 71] width 26 height 11
type input "0"
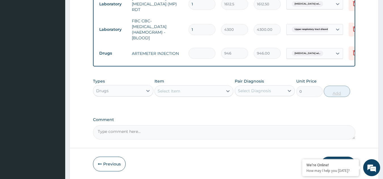
type input "0.00"
type input "6"
type input "5676.00"
type input "6"
click at [176, 96] on div "Select Item" at bounding box center [189, 91] width 68 height 9
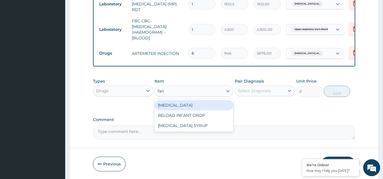
type input "fans"
click at [181, 105] on div "[MEDICAL_DATA]" at bounding box center [193, 105] width 79 height 10
type input "212.8500061035156"
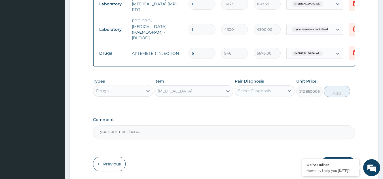
click at [275, 89] on div "Select Diagnosis" at bounding box center [260, 90] width 50 height 9
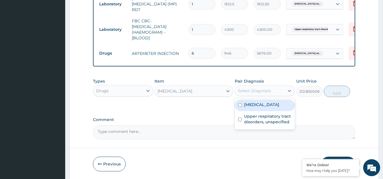
click at [258, 111] on div "[MEDICAL_DATA]" at bounding box center [265, 106] width 60 height 12
checkbox input "true"
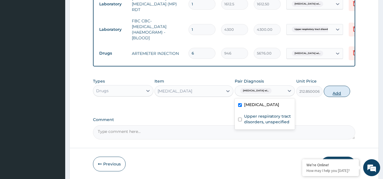
click at [341, 93] on button "Add" at bounding box center [337, 91] width 26 height 11
type input "0"
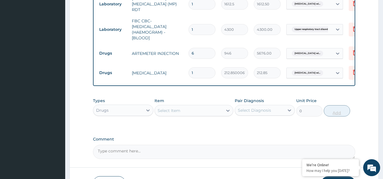
type input "0.00"
type input "3"
type input "638.55"
type input "3"
click at [184, 113] on div "Select Item" at bounding box center [189, 110] width 68 height 9
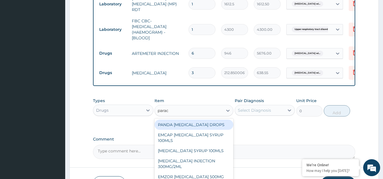
type input "parace"
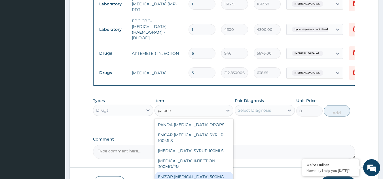
click at [190, 177] on div "EMZOR [MEDICAL_DATA] 500MG" at bounding box center [193, 177] width 79 height 10
type input "23.64999961853027"
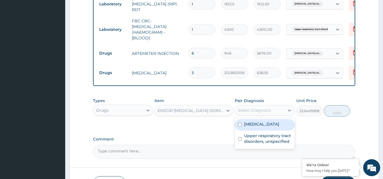
click at [271, 113] on div "Select Diagnosis" at bounding box center [260, 110] width 50 height 9
click at [269, 127] on label "Plasmodium malariae malaria without complication" at bounding box center [261, 125] width 35 height 6
checkbox input "true"
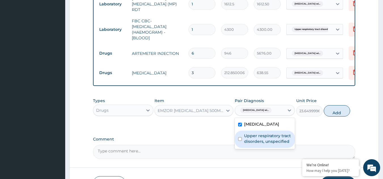
click at [276, 144] on label "Upper respiratory tract disorders, unspecified" at bounding box center [268, 138] width 48 height 11
checkbox input "true"
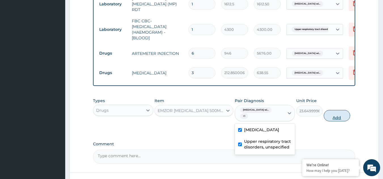
click at [337, 115] on button "Add" at bounding box center [337, 115] width 26 height 11
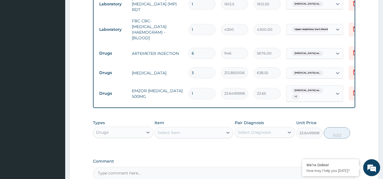
type input "0"
type input "18"
type input "425.70"
type input "18"
click at [197, 131] on div "Select Item" at bounding box center [189, 132] width 68 height 9
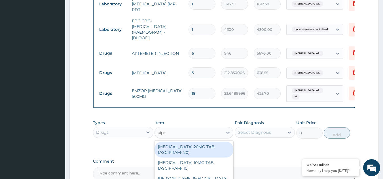
type input "cipro"
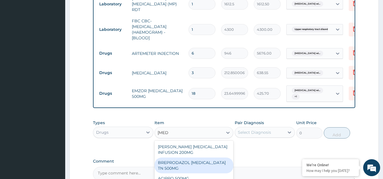
click at [184, 166] on div "BREPRODAZOL CIPRO TN 500MG" at bounding box center [193, 166] width 79 height 16
type input "177.375"
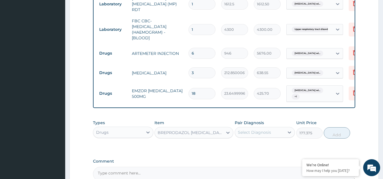
click at [266, 135] on div "Select Diagnosis" at bounding box center [254, 133] width 33 height 6
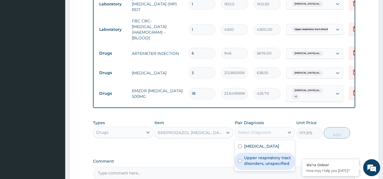
click at [266, 167] on label "Upper respiratory tract disorders, unspecified" at bounding box center [268, 160] width 48 height 11
checkbox input "true"
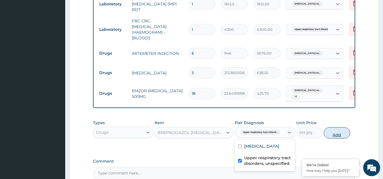
click at [331, 136] on button "Add" at bounding box center [337, 132] width 26 height 11
type input "0"
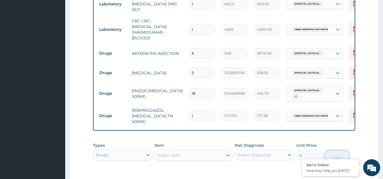
type input "14"
type input "2483.25"
type input "14"
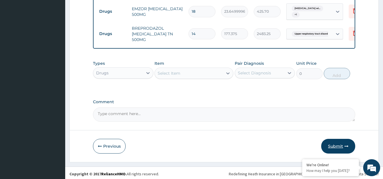
click at [335, 143] on button "Submit" at bounding box center [338, 146] width 34 height 15
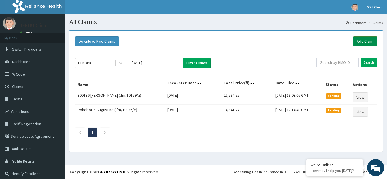
click at [355, 39] on link "Add Claim" at bounding box center [365, 42] width 24 height 10
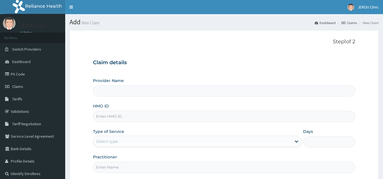
click at [130, 117] on input "HMO ID" at bounding box center [224, 116] width 262 height 11
paste input "LFM/10117/E"
type input "LFM/10117/E"
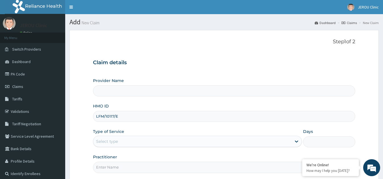
type input "JEROU CLINIC AND MATERNITY LTD."
type input "LFM/10117/E"
click at [133, 138] on div "Select type" at bounding box center [192, 141] width 198 height 9
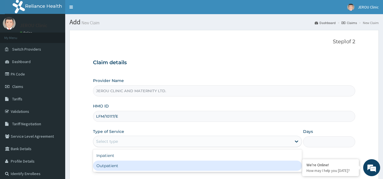
click at [127, 168] on div "Outpatient" at bounding box center [197, 166] width 209 height 10
type input "1"
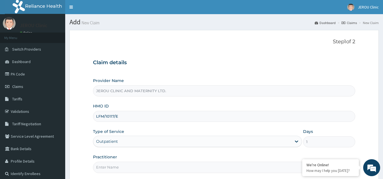
click at [121, 165] on input "Practitioner" at bounding box center [224, 167] width 262 height 11
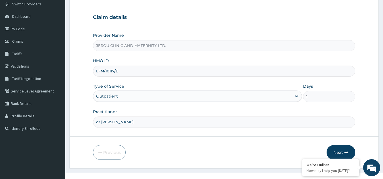
scroll to position [54, 0]
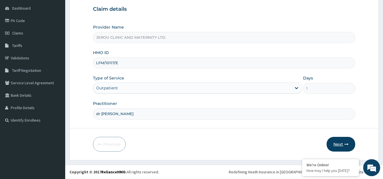
type input "dr [PERSON_NAME]"
click at [336, 146] on button "Next" at bounding box center [340, 144] width 29 height 15
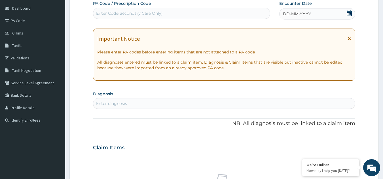
click at [318, 12] on div "DD-MM-YYYY" at bounding box center [317, 13] width 76 height 11
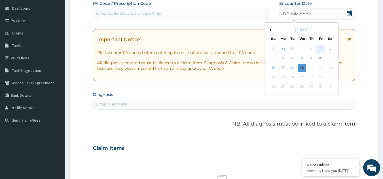
click at [319, 51] on div "3" at bounding box center [320, 49] width 8 height 8
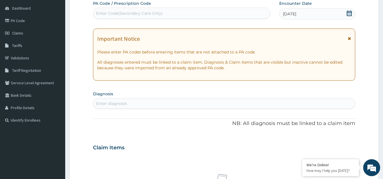
click at [127, 104] on div "Enter diagnosis" at bounding box center [224, 103] width 262 height 9
type input "bacterial conju"
type input "conjunct"
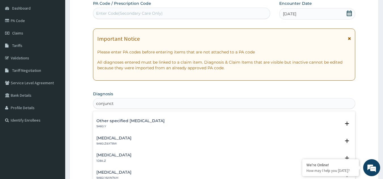
scroll to position [33, 0]
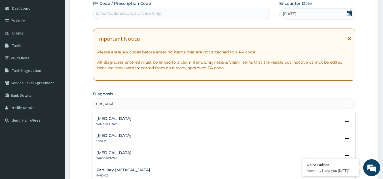
click at [115, 152] on h4 "[MEDICAL_DATA]" at bounding box center [113, 153] width 35 height 4
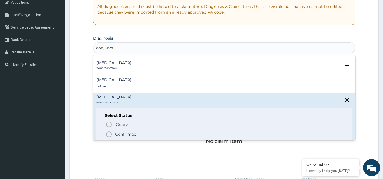
scroll to position [120, 0]
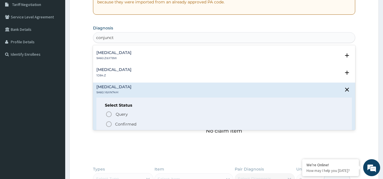
click at [110, 125] on icon "status option filled" at bounding box center [108, 124] width 7 height 7
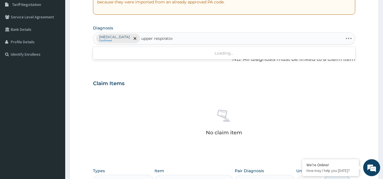
type input "upper respiratory"
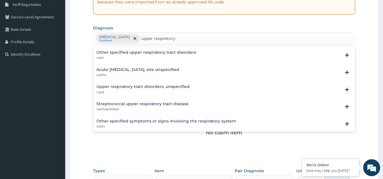
click at [113, 54] on h4 "Other specified upper respiratory tract disorders" at bounding box center [146, 52] width 100 height 4
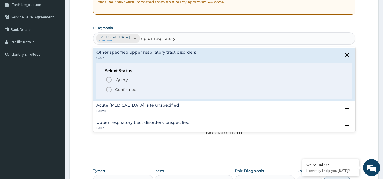
click at [109, 91] on icon "status option filled" at bounding box center [108, 89] width 7 height 7
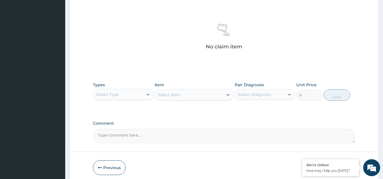
scroll to position [218, 0]
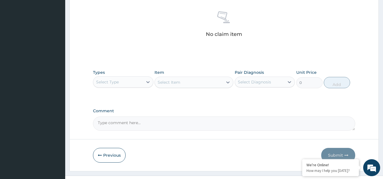
click at [123, 82] on div "Select Type" at bounding box center [118, 82] width 50 height 9
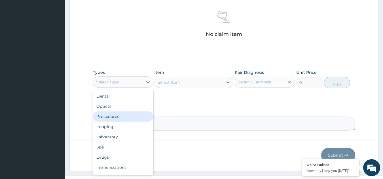
click at [119, 113] on div "Procedures" at bounding box center [123, 117] width 60 height 10
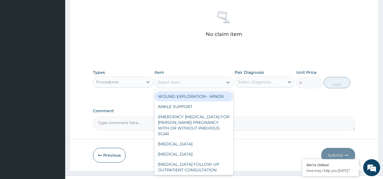
click at [182, 83] on div "Select Item" at bounding box center [189, 82] width 68 height 9
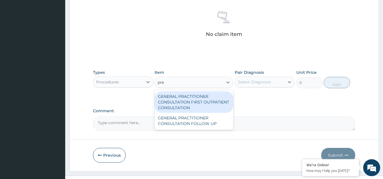
type input "prac"
click at [197, 103] on div "GENERAL PRACTITIONER CONSULTATION FIRST OUTPATIENT CONSULTATION" at bounding box center [193, 103] width 79 height 22
type input "3547.5"
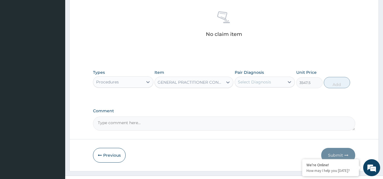
click at [271, 84] on div "Select Diagnosis" at bounding box center [260, 82] width 50 height 9
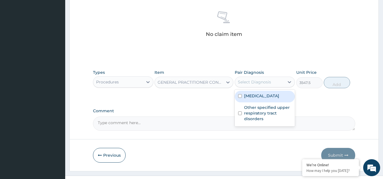
click at [270, 95] on label "[MEDICAL_DATA]" at bounding box center [261, 96] width 35 height 6
checkbox input "true"
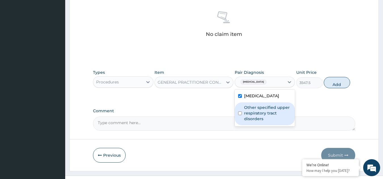
click at [271, 112] on label "Other specified upper respiratory tract disorders" at bounding box center [268, 113] width 48 height 17
checkbox input "true"
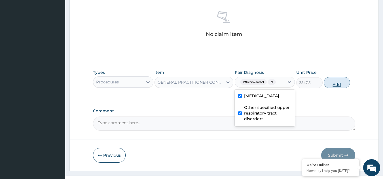
click at [339, 88] on button "Add" at bounding box center [337, 82] width 26 height 11
type input "0"
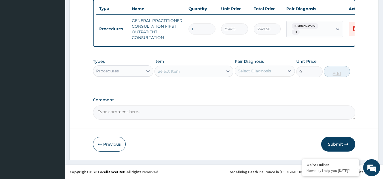
scroll to position [215, 0]
click at [138, 70] on div "Procedures" at bounding box center [118, 71] width 50 height 9
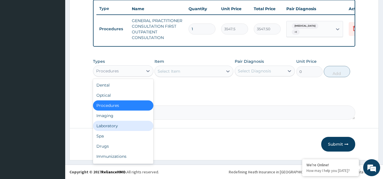
click at [129, 127] on div "Laboratory" at bounding box center [123, 126] width 60 height 10
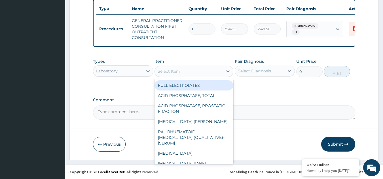
click at [207, 74] on div "Select Item" at bounding box center [189, 71] width 68 height 9
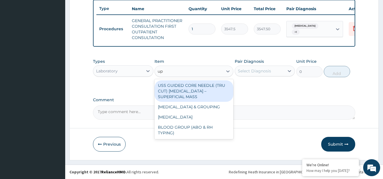
type input "u"
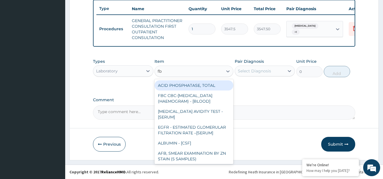
type input "fbc"
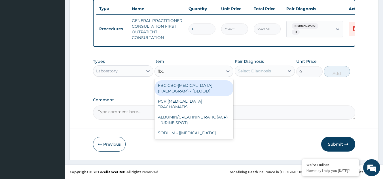
click at [207, 86] on div "FBC CBC-[MEDICAL_DATA] (HAEMOGRAM) - [BLOOD]" at bounding box center [193, 88] width 79 height 16
type input "4300"
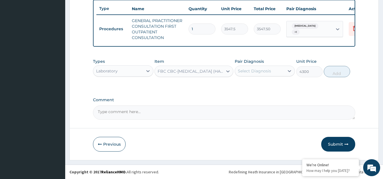
click at [256, 71] on div "Select Diagnosis" at bounding box center [254, 71] width 33 height 6
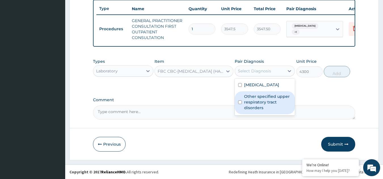
click at [261, 95] on label "Other specified upper respiratory tract disorders" at bounding box center [268, 102] width 48 height 17
checkbox input "true"
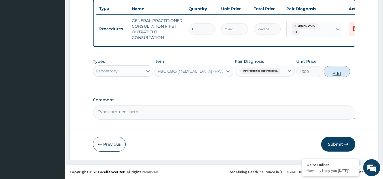
click at [337, 72] on button "Add" at bounding box center [337, 71] width 26 height 11
type input "0"
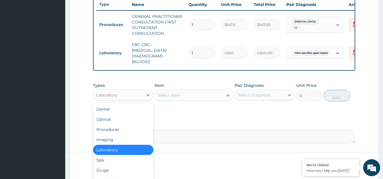
click at [122, 100] on div "Laboratory" at bounding box center [118, 95] width 50 height 9
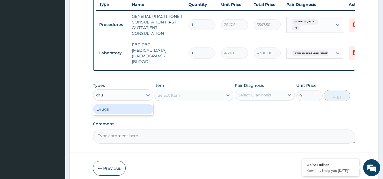
type input "drug"
click at [122, 114] on div "Drugs" at bounding box center [123, 109] width 60 height 10
click at [205, 99] on div "Select Item" at bounding box center [193, 95] width 79 height 11
click at [206, 100] on div "Select Item" at bounding box center [189, 95] width 68 height 9
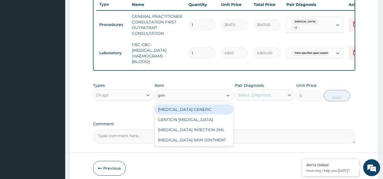
type input "gent"
click at [199, 113] on div "GENTICIN [MEDICAL_DATA]" at bounding box center [193, 110] width 79 height 10
type input "946"
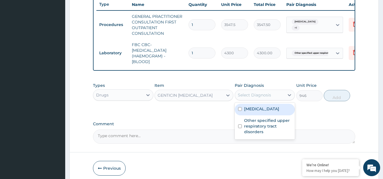
click at [269, 96] on div "Select Diagnosis" at bounding box center [260, 95] width 50 height 9
click at [267, 116] on div "[MEDICAL_DATA]" at bounding box center [265, 110] width 60 height 12
checkbox input "true"
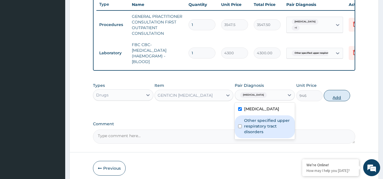
click at [337, 101] on button "Add" at bounding box center [337, 95] width 26 height 11
type input "0"
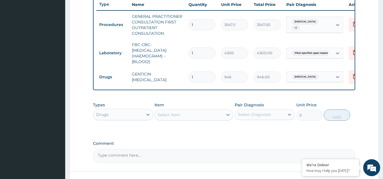
click at [183, 120] on div "Select Item" at bounding box center [189, 114] width 68 height 9
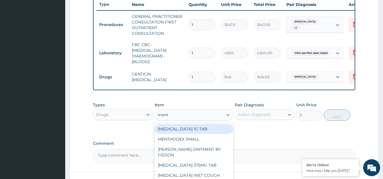
type input "[PERSON_NAME]"
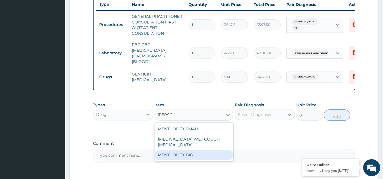
click at [193, 152] on div "MENTHODEX BIG" at bounding box center [193, 155] width 79 height 10
type input "4138.75"
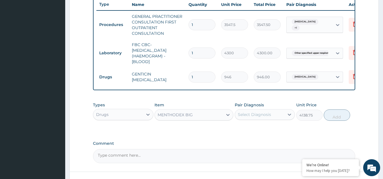
click at [261, 119] on div "Select Diagnosis" at bounding box center [260, 114] width 50 height 9
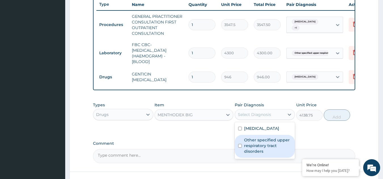
click at [260, 141] on div "Other specified upper respiratory tract disorders" at bounding box center [265, 146] width 60 height 23
checkbox input "true"
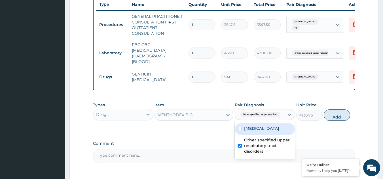
click at [339, 121] on button "Add" at bounding box center [337, 115] width 26 height 11
type input "0"
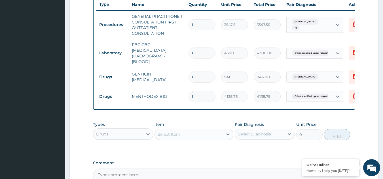
click at [197, 137] on div "Select Item" at bounding box center [189, 134] width 68 height 9
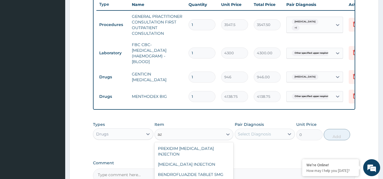
type input "a"
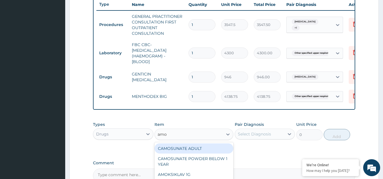
type input "amox"
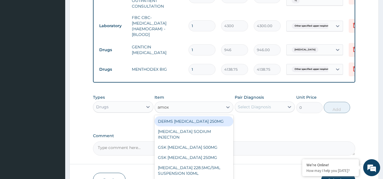
scroll to position [283, 0]
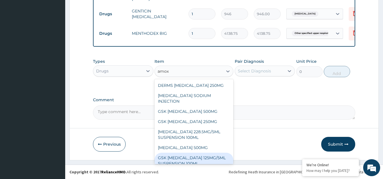
click at [190, 156] on div "GSK [MEDICAL_DATA] 125MG/5ML SUSPENSION 100ML" at bounding box center [193, 161] width 79 height 16
type input "8868.75"
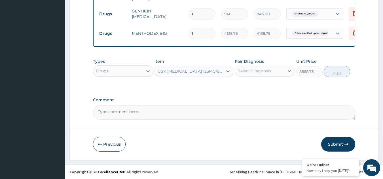
click at [274, 69] on div "Select Diagnosis" at bounding box center [260, 71] width 50 height 9
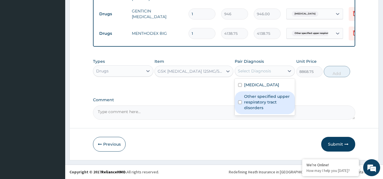
click at [259, 100] on label "Other specified upper respiratory tract disorders" at bounding box center [268, 102] width 48 height 17
checkbox input "true"
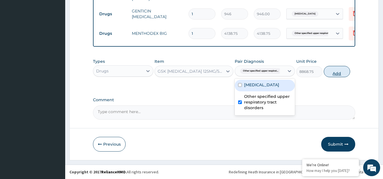
click at [337, 72] on button "Add" at bounding box center [337, 71] width 26 height 11
type input "0"
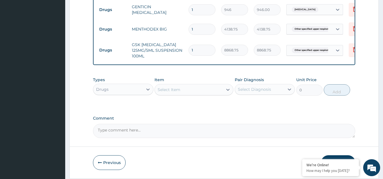
scroll to position [302, 0]
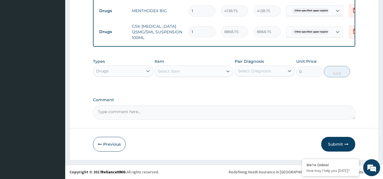
click at [165, 72] on div "Select Item" at bounding box center [169, 72] width 23 height 6
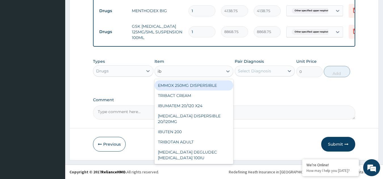
type input "ibu"
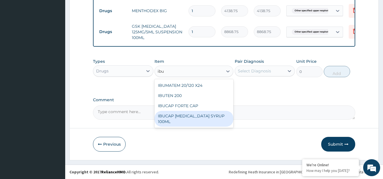
click at [171, 120] on div "IBUCAP COLD AND FLU SYRUP 100ML" at bounding box center [193, 119] width 79 height 16
type input "768.625"
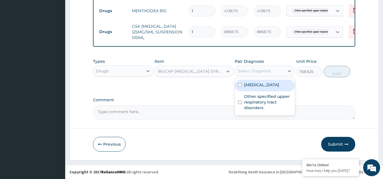
click at [249, 71] on div "Select Diagnosis" at bounding box center [254, 71] width 33 height 6
click at [252, 86] on label "Bacterial Conjunctivitis" at bounding box center [261, 85] width 35 height 6
checkbox input "true"
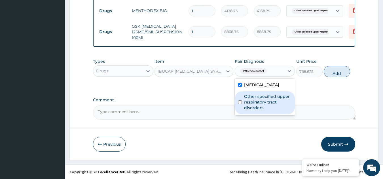
click at [256, 97] on label "Other specified upper respiratory tract disorders" at bounding box center [268, 102] width 48 height 17
checkbox input "true"
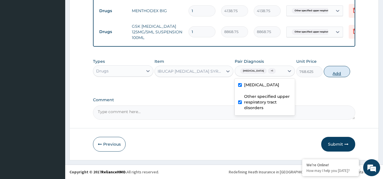
click at [338, 77] on button "Add" at bounding box center [337, 71] width 26 height 11
type input "0"
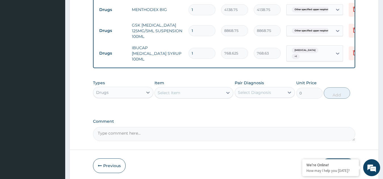
scroll to position [324, 0]
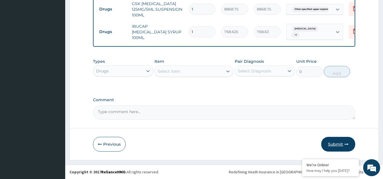
click at [334, 144] on button "Submit" at bounding box center [338, 144] width 34 height 15
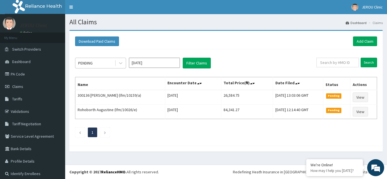
click at [97, 65] on div "PENDING" at bounding box center [94, 63] width 39 height 9
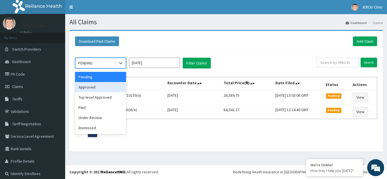
click at [92, 89] on div "Approved" at bounding box center [100, 87] width 51 height 10
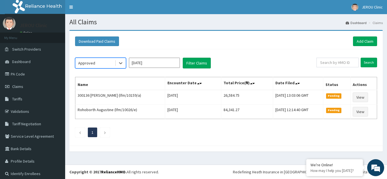
click at [191, 69] on div "option Approved, selected. Select is focused ,type to refine list, press Down t…" at bounding box center [226, 96] width 308 height 94
click at [193, 63] on button "Filter Claims" at bounding box center [197, 63] width 28 height 11
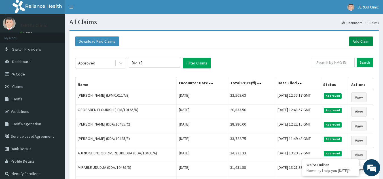
click at [356, 40] on link "Add Claim" at bounding box center [361, 42] width 24 height 10
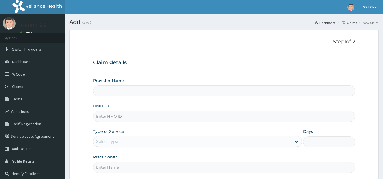
click at [119, 117] on input "HMO ID" at bounding box center [224, 116] width 262 height 11
type input "JEROU CLINIC AND MATERNITY LTD."
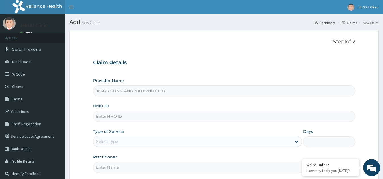
paste input "lfm/10073/c"
type input "lfm/10073/c"
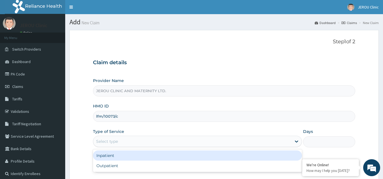
click at [142, 145] on div "Select type" at bounding box center [192, 141] width 198 height 9
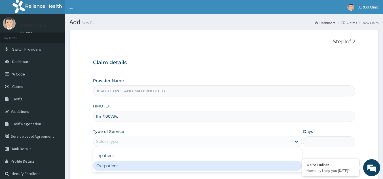
click at [143, 166] on div "Outpatient" at bounding box center [197, 166] width 209 height 10
type input "1"
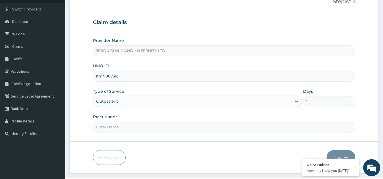
scroll to position [54, 0]
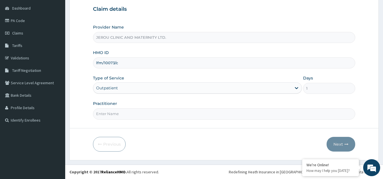
click at [123, 87] on div "Outpatient" at bounding box center [192, 88] width 198 height 9
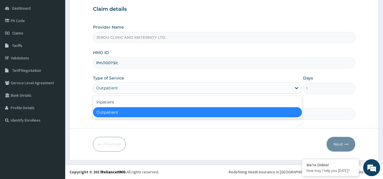
click at [157, 131] on form "Step 1 of 2 Claim details Provider Name JEROU CLINIC AND MATERNITY LTD. HMO ID …" at bounding box center [223, 68] width 309 height 184
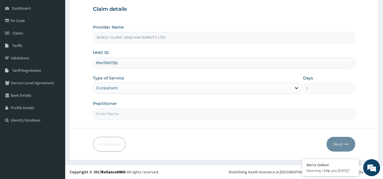
scroll to position [0, 0]
click at [131, 114] on input "Practitioner" at bounding box center [224, 114] width 262 height 11
type input "dr val"
click at [329, 143] on button "Next" at bounding box center [340, 144] width 29 height 15
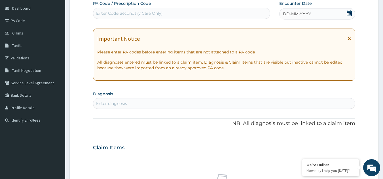
click at [135, 12] on div "Enter Code(Secondary Care Only)" at bounding box center [129, 13] width 67 height 6
paste input "PA/3F45FE"
type input "PA/3F45FE"
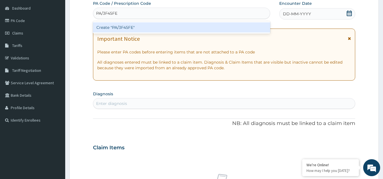
click at [140, 27] on div "Create "PA/3F45FE"" at bounding box center [181, 27] width 177 height 10
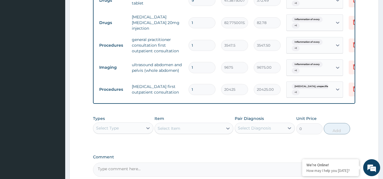
scroll to position [298, 0]
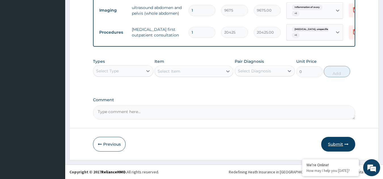
click at [339, 145] on button "Submit" at bounding box center [338, 144] width 34 height 15
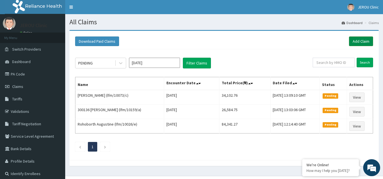
click at [356, 44] on link "Add Claim" at bounding box center [361, 42] width 24 height 10
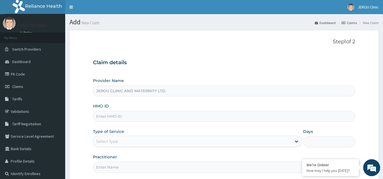
type input "JEROU CLINIC AND MATERNITY LTD."
click at [170, 120] on input "HMO ID" at bounding box center [224, 116] width 262 height 11
paste input "LFM/10073/D"
type input "LFM/10073/D"
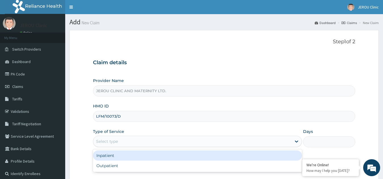
click at [169, 141] on div "Select type" at bounding box center [192, 141] width 198 height 9
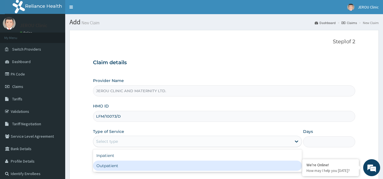
click at [155, 167] on div "Outpatient" at bounding box center [197, 166] width 209 height 10
type input "1"
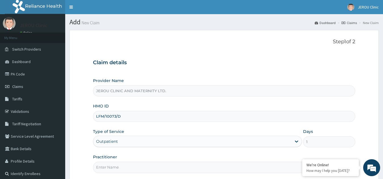
click at [134, 170] on input "Practitioner" at bounding box center [224, 167] width 262 height 11
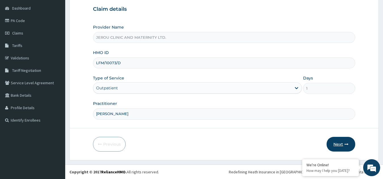
type input "[PERSON_NAME]"
click at [337, 144] on button "Next" at bounding box center [340, 144] width 29 height 15
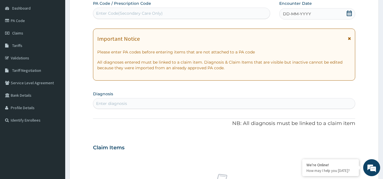
click at [312, 10] on div "DD-MM-YYYY" at bounding box center [317, 13] width 76 height 11
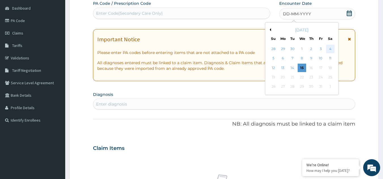
click at [331, 49] on div "4" at bounding box center [330, 49] width 8 height 8
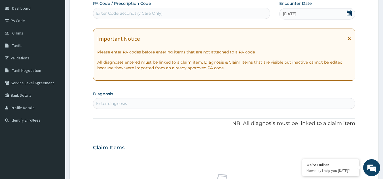
click at [120, 106] on div "Enter diagnosis" at bounding box center [111, 104] width 31 height 6
type input "[MEDICAL_DATA]"
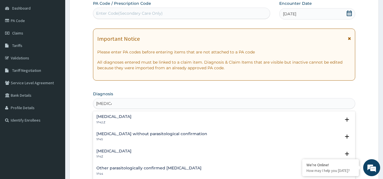
click at [126, 116] on h4 "[MEDICAL_DATA]" at bounding box center [113, 117] width 35 height 4
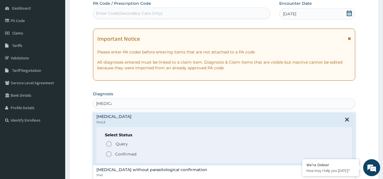
click at [128, 157] on p "Confirmed" at bounding box center [125, 155] width 21 height 6
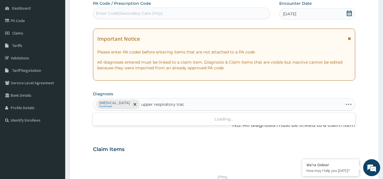
type input "upper respiratory tract"
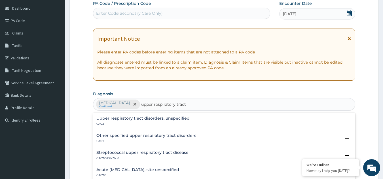
click at [137, 117] on h4 "Upper respiratory tract disorders, unspecified" at bounding box center [142, 118] width 93 height 4
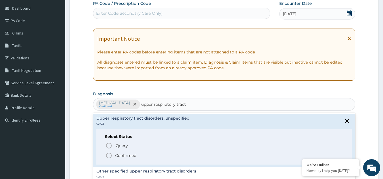
click at [133, 156] on p "Confirmed" at bounding box center [125, 156] width 21 height 6
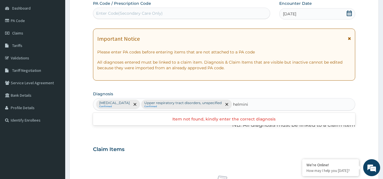
type input "helmini"
type input "helminth"
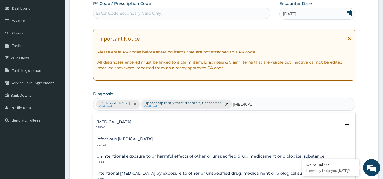
scroll to position [13, 0]
click at [131, 121] on h4 "Mixed intestinal helminthiases" at bounding box center [113, 123] width 35 height 4
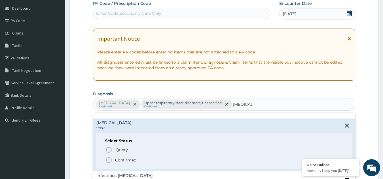
click at [126, 156] on div "Query Query covers suspected (?), Keep in view (kiv), Ruled out (r/o) Confirmed" at bounding box center [224, 154] width 239 height 17
click at [126, 159] on p "Confirmed" at bounding box center [125, 161] width 21 height 6
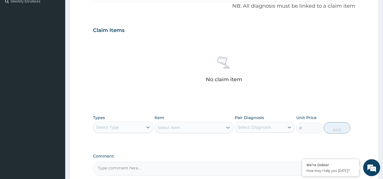
scroll to position [240, 0]
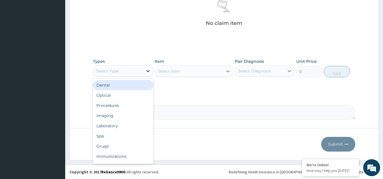
click at [150, 74] on div at bounding box center [148, 71] width 10 height 10
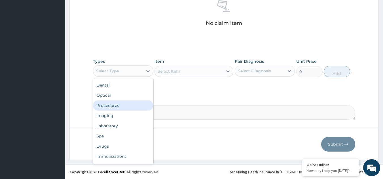
click at [111, 101] on div "Procedures" at bounding box center [123, 106] width 60 height 10
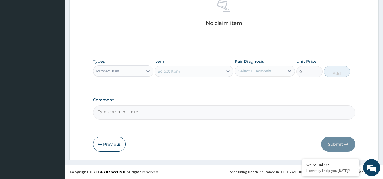
click at [206, 75] on div "Select Item" at bounding box center [189, 71] width 68 height 9
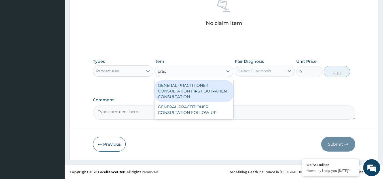
type input "pract"
click at [206, 96] on div "GENERAL PRACTITIONER CONSULTATION FIRST OUTPATIENT CONSULTATION" at bounding box center [193, 91] width 79 height 22
type input "3547.5"
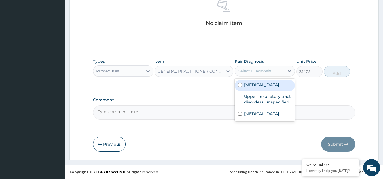
click at [267, 75] on div "Select Diagnosis" at bounding box center [260, 71] width 50 height 9
click at [270, 87] on label "[MEDICAL_DATA]" at bounding box center [261, 85] width 35 height 6
checkbox input "true"
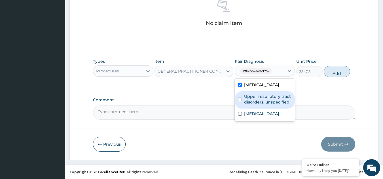
click at [276, 105] on label "Upper respiratory tract disorders, unspecified" at bounding box center [268, 99] width 48 height 11
checkbox input "true"
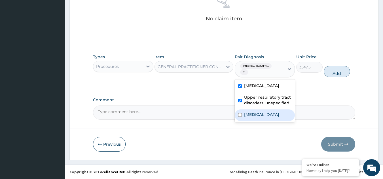
click at [275, 118] on label "Mixed intestinal helminthiases" at bounding box center [261, 115] width 35 height 6
checkbox input "true"
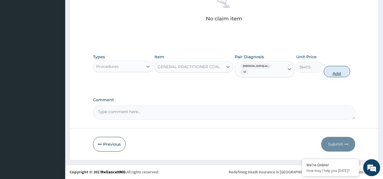
click at [336, 77] on button "Add" at bounding box center [337, 71] width 26 height 11
type input "0"
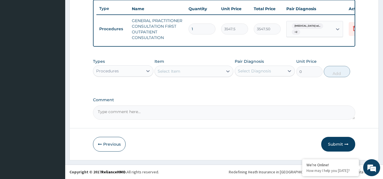
click at [122, 65] on div "Procedures" at bounding box center [123, 70] width 60 height 11
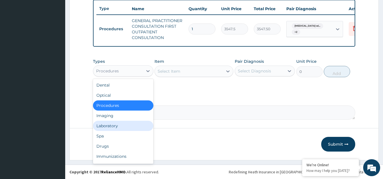
click at [124, 127] on div "Laboratory" at bounding box center [123, 126] width 60 height 10
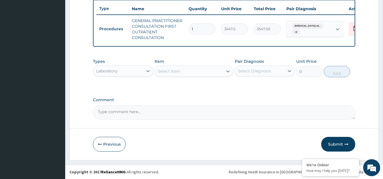
click at [185, 70] on div "Select Item" at bounding box center [189, 71] width 68 height 9
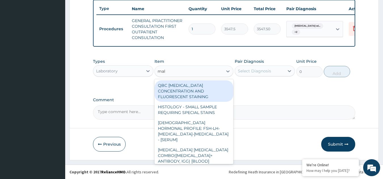
type input "mala"
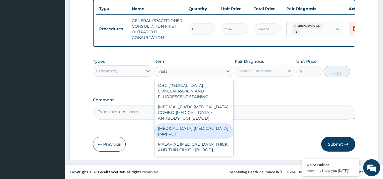
click at [188, 124] on div "[MEDICAL_DATA] [MEDICAL_DATA] (MP) RDT" at bounding box center [193, 132] width 79 height 16
type input "1612.5"
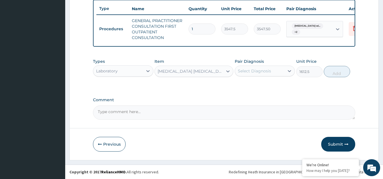
click at [257, 72] on div "Select Diagnosis" at bounding box center [254, 71] width 33 height 6
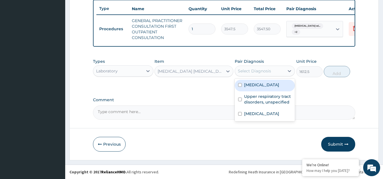
click at [260, 88] on label "[MEDICAL_DATA]" at bounding box center [261, 85] width 35 height 6
checkbox input "true"
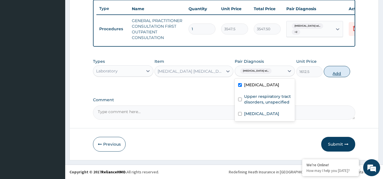
click at [331, 73] on button "Add" at bounding box center [337, 71] width 26 height 11
type input "0"
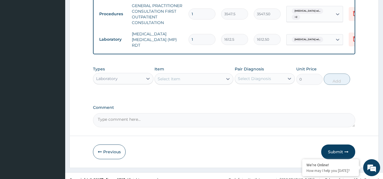
click at [192, 84] on div "Select Item" at bounding box center [189, 79] width 68 height 9
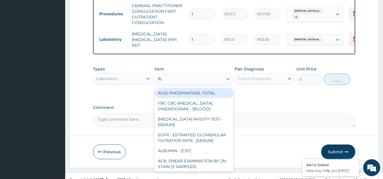
type input "fbc"
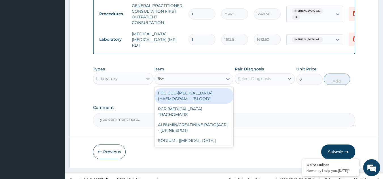
click at [194, 104] on div "FBC CBC-[MEDICAL_DATA] (HAEMOGRAM) - [BLOOD]" at bounding box center [193, 96] width 79 height 16
type input "4300"
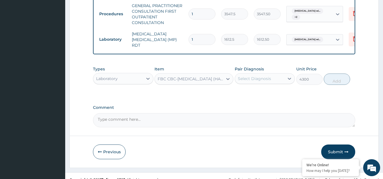
click at [271, 83] on div "Select Diagnosis" at bounding box center [260, 78] width 50 height 9
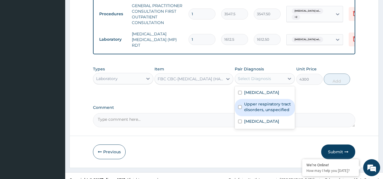
click at [275, 113] on label "Upper respiratory tract disorders, unspecified" at bounding box center [268, 106] width 48 height 11
checkbox input "true"
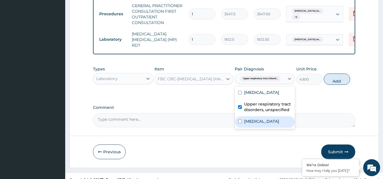
click at [278, 124] on label "Mixed intestinal helminthiases" at bounding box center [261, 122] width 35 height 6
checkbox input "true"
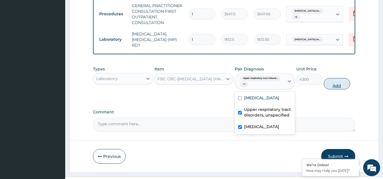
click at [339, 90] on button "Add" at bounding box center [337, 83] width 26 height 11
type input "0"
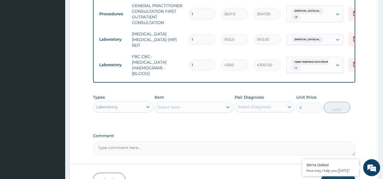
drag, startPoint x: 121, startPoint y: 107, endPoint x: 122, endPoint y: 110, distance: 3.2
click at [122, 109] on div "Types Laboratory" at bounding box center [123, 104] width 60 height 19
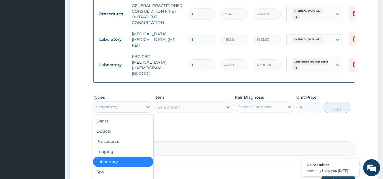
click at [122, 112] on div "Laboratory" at bounding box center [118, 107] width 50 height 9
type input "dr"
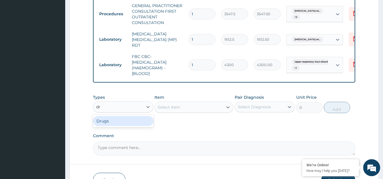
click at [124, 126] on div "Drugs" at bounding box center [123, 121] width 60 height 10
click at [197, 112] on div "Select Item" at bounding box center [189, 107] width 68 height 9
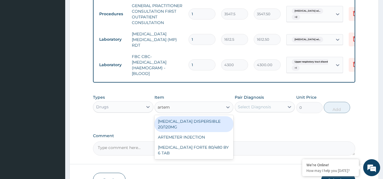
type input "arteme"
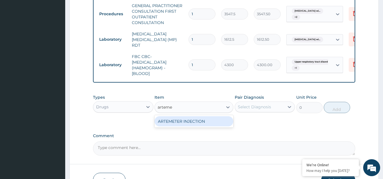
click at [203, 127] on div "ARTEMETER INJECTION" at bounding box center [193, 121] width 79 height 10
type input "946"
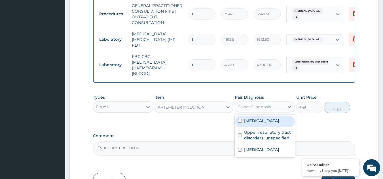
click at [259, 110] on div "Select Diagnosis" at bounding box center [254, 107] width 33 height 6
click at [261, 124] on label "[MEDICAL_DATA]" at bounding box center [261, 121] width 35 height 6
checkbox input "true"
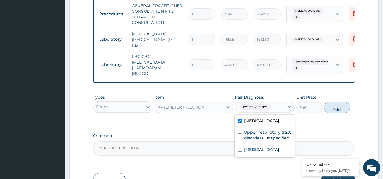
click at [335, 113] on button "Add" at bounding box center [337, 107] width 26 height 11
type input "0"
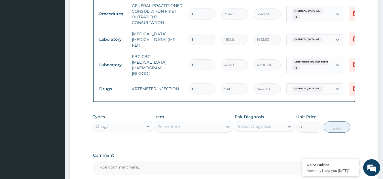
type input "0.00"
type input "6"
type input "5676.00"
type input "6"
click at [193, 131] on div "Select Item" at bounding box center [189, 126] width 68 height 9
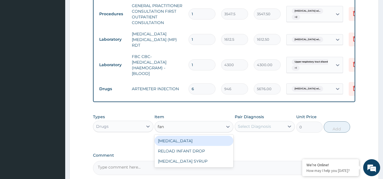
type input "fans"
click at [194, 146] on div "[MEDICAL_DATA]" at bounding box center [193, 141] width 79 height 10
type input "212.8500061035156"
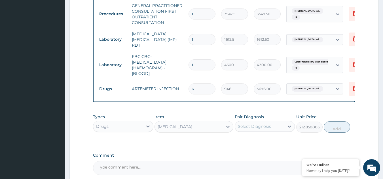
click at [278, 131] on div "Select Diagnosis" at bounding box center [260, 126] width 50 height 9
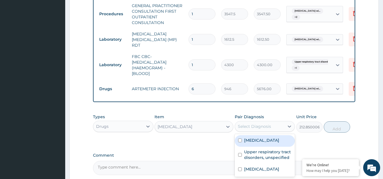
drag, startPoint x: 278, startPoint y: 138, endPoint x: 276, endPoint y: 164, distance: 25.9
click at [276, 132] on div "option Plasmodium malariae malaria without complication, selected. option Plasm…" at bounding box center [265, 126] width 60 height 11
click at [267, 143] on label "[MEDICAL_DATA]" at bounding box center [261, 141] width 35 height 6
checkbox input "true"
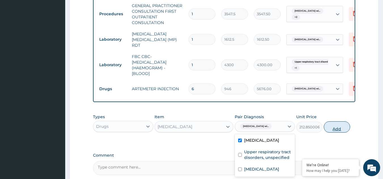
click at [337, 133] on button "Add" at bounding box center [337, 127] width 26 height 11
type input "0"
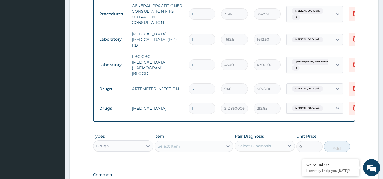
type input "0.00"
type input "3"
type input "638.55"
type input "3"
click at [194, 151] on div "Select Item" at bounding box center [189, 146] width 68 height 9
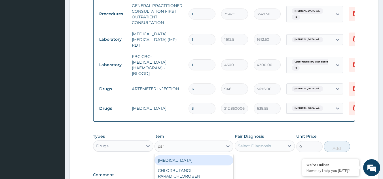
type input "para"
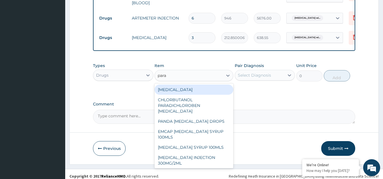
scroll to position [313, 0]
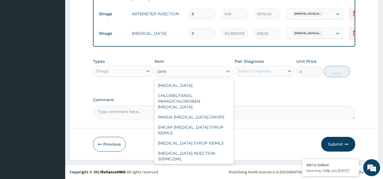
click at [201, 164] on div "EMZOR [MEDICAL_DATA] 500MG" at bounding box center [193, 169] width 79 height 10
type input "23.64999961853027"
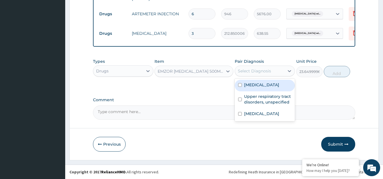
click at [265, 70] on div "Select Diagnosis" at bounding box center [254, 71] width 33 height 6
click at [261, 88] on label "[MEDICAL_DATA]" at bounding box center [261, 85] width 35 height 6
checkbox input "true"
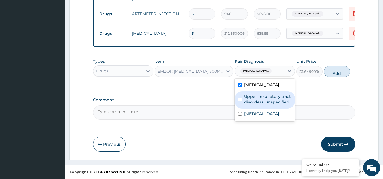
click at [272, 105] on label "Upper respiratory tract disorders, unspecified" at bounding box center [268, 99] width 48 height 11
checkbox input "true"
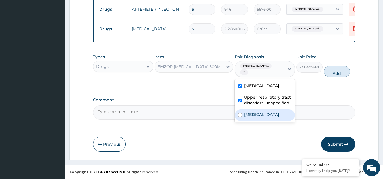
click at [274, 118] on label "Mixed intestinal helminthiases" at bounding box center [261, 115] width 35 height 6
checkbox input "true"
click at [337, 77] on button "Add" at bounding box center [337, 71] width 26 height 11
type input "0"
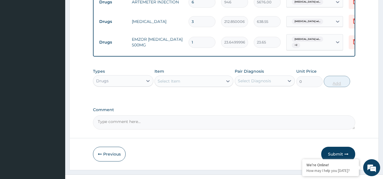
type input "18"
type input "425.70"
type input "18"
click at [185, 86] on div "Select Item" at bounding box center [189, 81] width 68 height 9
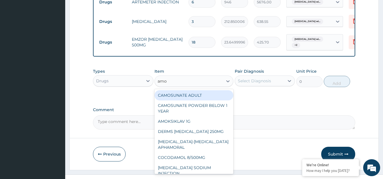
type input "amox"
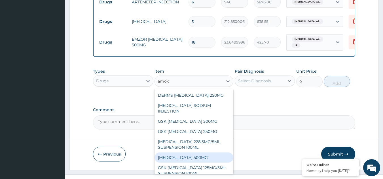
click at [197, 163] on div "[MEDICAL_DATA] 500MG" at bounding box center [193, 158] width 79 height 10
type input "70.94999694824219"
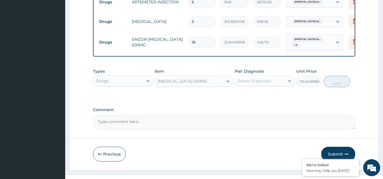
click at [203, 86] on div "[MEDICAL_DATA] 500MG" at bounding box center [189, 81] width 68 height 9
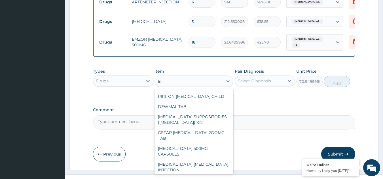
scroll to position [0, 0]
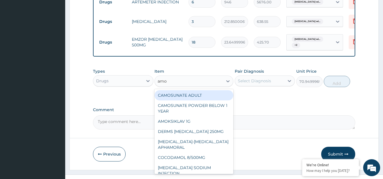
type input "amox"
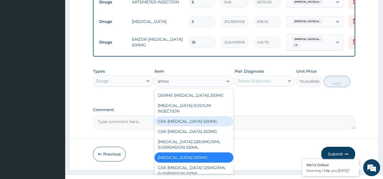
click at [185, 127] on div "GSK [MEDICAL_DATA] 500MG" at bounding box center [193, 121] width 79 height 10
type input "59.125"
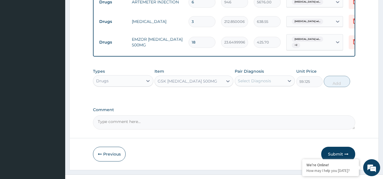
click at [198, 84] on div "GSK [MEDICAL_DATA] 500MG" at bounding box center [187, 81] width 59 height 6
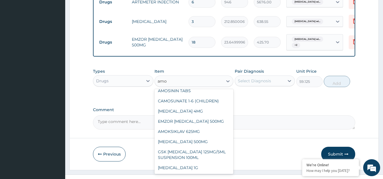
scroll to position [49, 0]
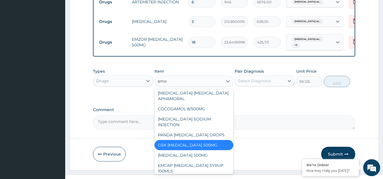
type input "amox"
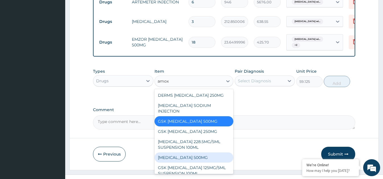
click at [197, 163] on div "[MEDICAL_DATA] 500MG" at bounding box center [193, 158] width 79 height 10
type input "70.94999694824219"
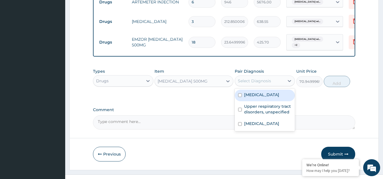
click at [275, 86] on div "Select Diagnosis" at bounding box center [260, 80] width 50 height 9
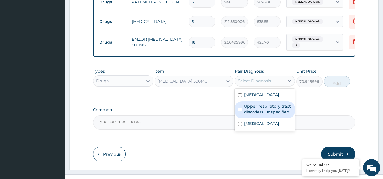
click at [271, 115] on label "Upper respiratory tract disorders, unspecified" at bounding box center [268, 109] width 48 height 11
checkbox input "true"
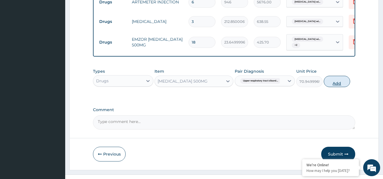
click at [335, 87] on button "Add" at bounding box center [337, 81] width 26 height 11
type input "0"
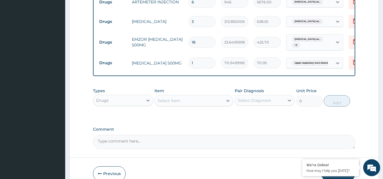
type input "15"
type input "1064.25"
type input "15"
click at [188, 105] on div "Select Item" at bounding box center [189, 100] width 68 height 9
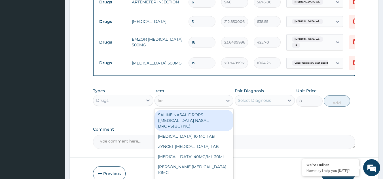
type input "[PERSON_NAME]"
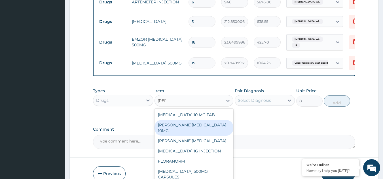
click at [197, 136] on div "[PERSON_NAME][MEDICAL_DATA] 10MG" at bounding box center [193, 128] width 79 height 16
type input "88.6875"
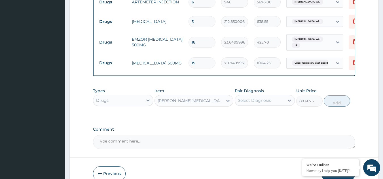
click at [269, 103] on div "Select Diagnosis" at bounding box center [254, 101] width 33 height 6
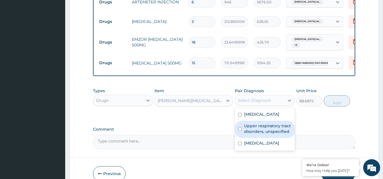
click at [261, 135] on label "Upper respiratory tract disorders, unspecified" at bounding box center [268, 128] width 48 height 11
checkbox input "true"
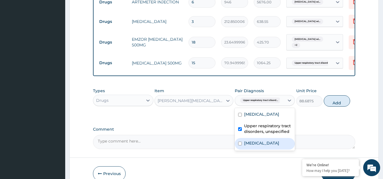
click at [263, 146] on label "Mixed intestinal helminthiases" at bounding box center [261, 144] width 35 height 6
checkbox input "true"
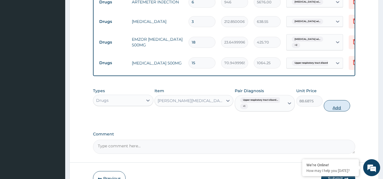
click at [339, 112] on button "Add" at bounding box center [337, 105] width 26 height 11
type input "0"
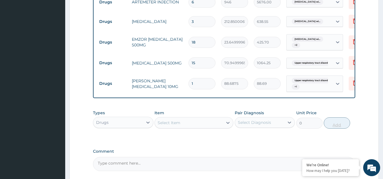
type input "10"
type input "886.88"
type input "10"
click at [177, 126] on div "Select Item" at bounding box center [169, 123] width 23 height 6
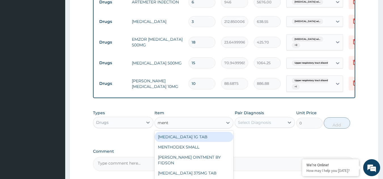
type input "[PERSON_NAME]"
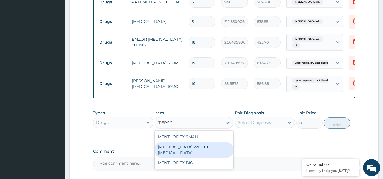
click at [186, 158] on div "[MEDICAL_DATA] WET COUGH [MEDICAL_DATA]" at bounding box center [193, 150] width 79 height 16
type input "1773.75"
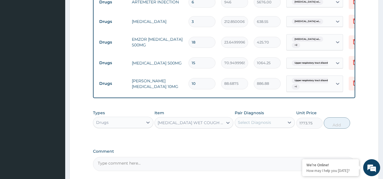
click at [260, 126] on div "Select Diagnosis" at bounding box center [254, 123] width 33 height 6
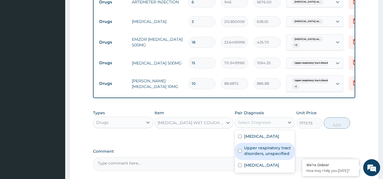
click at [260, 157] on label "Upper respiratory tract disorders, unspecified" at bounding box center [268, 150] width 48 height 11
checkbox input "true"
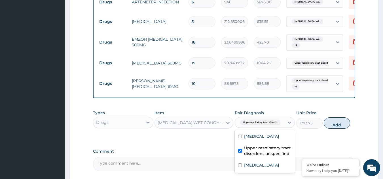
click at [332, 129] on button "Add" at bounding box center [337, 123] width 26 height 11
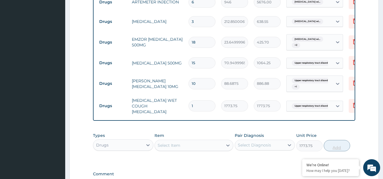
type input "0"
click at [173, 148] on div "Select Item" at bounding box center [169, 146] width 23 height 6
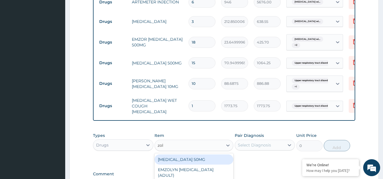
type input "zola"
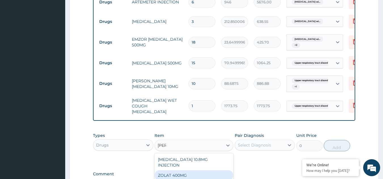
click at [177, 176] on div "ZOLAT 400MG" at bounding box center [193, 176] width 79 height 10
type input "413.875"
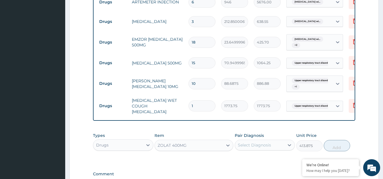
click at [273, 150] on div "Select Diagnosis" at bounding box center [260, 145] width 50 height 9
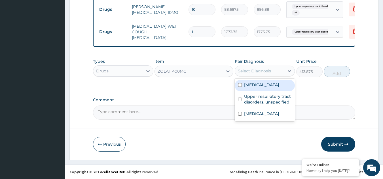
scroll to position [396, 0]
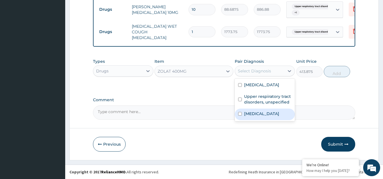
click at [279, 117] on label "Mixed intestinal helminthiases" at bounding box center [261, 114] width 35 height 6
checkbox input "true"
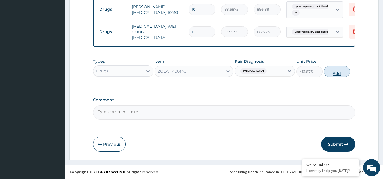
click at [344, 75] on button "Add" at bounding box center [337, 71] width 26 height 11
type input "0"
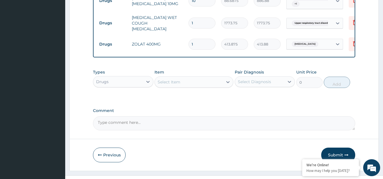
click at [197, 87] on div "Select Item" at bounding box center [189, 82] width 68 height 9
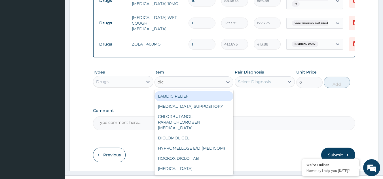
type input "diclo"
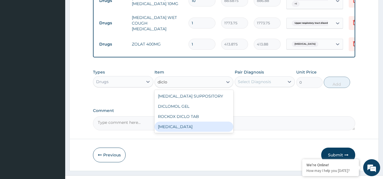
click at [183, 132] on div "[MEDICAL_DATA]" at bounding box center [193, 127] width 79 height 10
type input "591.25"
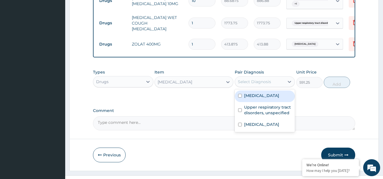
click at [278, 86] on div "Select Diagnosis" at bounding box center [260, 81] width 50 height 9
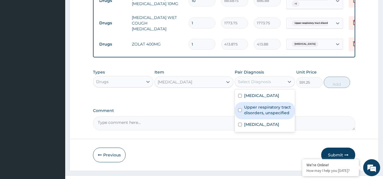
click at [273, 116] on label "Upper respiratory tract disorders, unspecified" at bounding box center [268, 110] width 48 height 11
checkbox input "true"
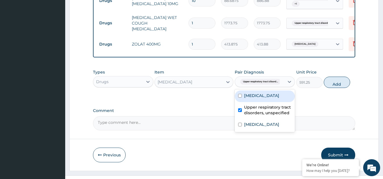
click at [267, 99] on label "[MEDICAL_DATA]" at bounding box center [261, 96] width 35 height 6
checkbox input "true"
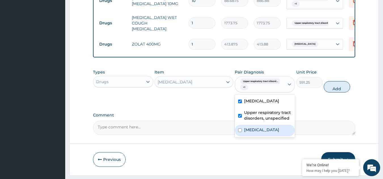
click at [274, 133] on label "Mixed intestinal helminthiases" at bounding box center [261, 130] width 35 height 6
checkbox input "true"
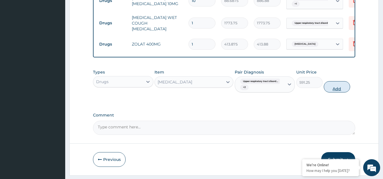
click at [336, 93] on button "Add" at bounding box center [337, 86] width 26 height 11
type input "0"
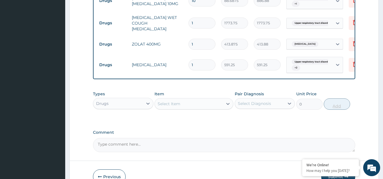
type input "0.00"
type input "3"
type input "1773.75"
type input "3"
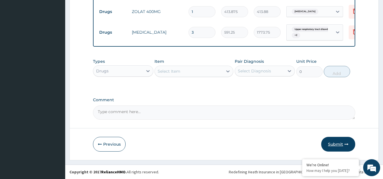
click at [342, 146] on button "Submit" at bounding box center [338, 144] width 34 height 15
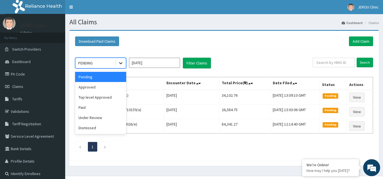
click at [120, 62] on icon at bounding box center [121, 63] width 6 height 6
click at [97, 87] on div "Approved" at bounding box center [100, 87] width 51 height 10
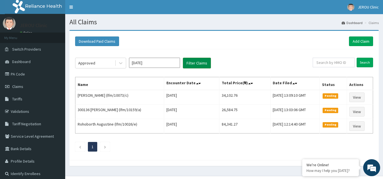
click at [189, 66] on button "Filter Claims" at bounding box center [197, 63] width 28 height 11
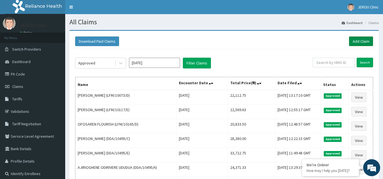
click at [360, 40] on link "Add Claim" at bounding box center [361, 42] width 24 height 10
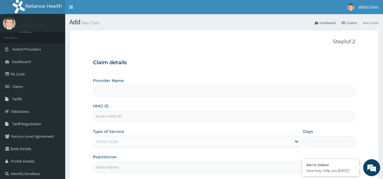
type input "JEROU CLINIC AND MATERNITY LTD."
click at [139, 115] on input "HMO ID" at bounding box center [224, 116] width 262 height 11
type input "sfa/14412/a"
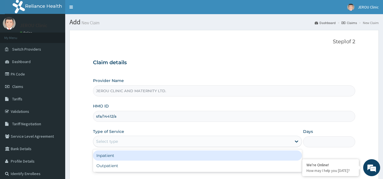
click at [211, 139] on div "Select type" at bounding box center [192, 141] width 198 height 9
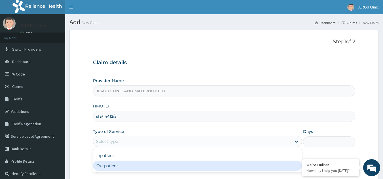
click at [188, 165] on div "Outpatient" at bounding box center [197, 166] width 209 height 10
type input "1"
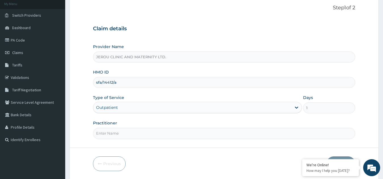
scroll to position [45, 0]
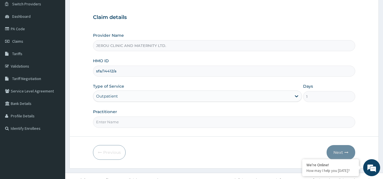
click at [152, 120] on input "Practitioner" at bounding box center [224, 122] width 262 height 11
type input "[PERSON_NAME]"
click at [337, 152] on button "Next" at bounding box center [340, 152] width 29 height 15
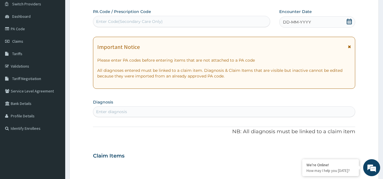
click at [309, 18] on div "DD-MM-YYYY" at bounding box center [317, 21] width 76 height 11
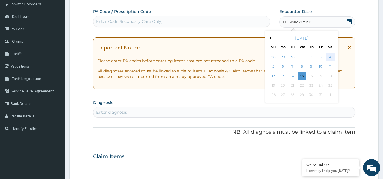
click at [332, 57] on div "4" at bounding box center [330, 57] width 8 height 8
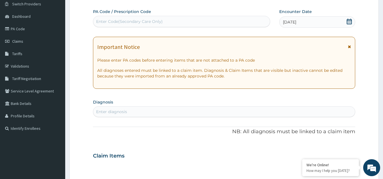
click at [115, 113] on div "Enter diagnosis" at bounding box center [111, 112] width 31 height 6
type input "[MEDICAL_DATA]"
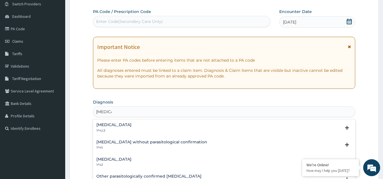
scroll to position [74, 0]
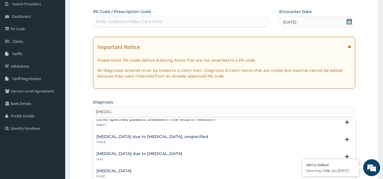
click at [152, 138] on h4 "[MEDICAL_DATA] due to [MEDICAL_DATA], unspecified" at bounding box center [152, 137] width 112 height 4
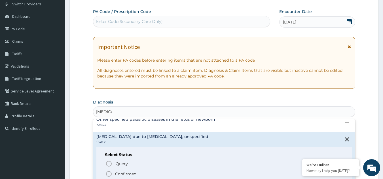
click at [108, 175] on icon "status option filled" at bounding box center [108, 174] width 7 height 7
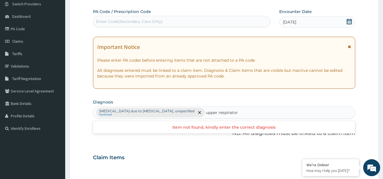
type input "upper respiratory"
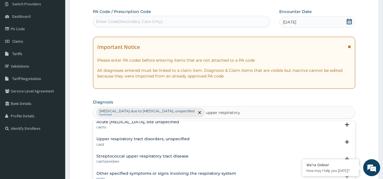
scroll to position [0, 0]
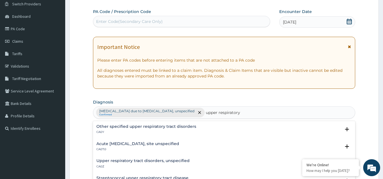
click at [145, 143] on h4 "Acute [MEDICAL_DATA], site unspecified" at bounding box center [137, 144] width 83 height 4
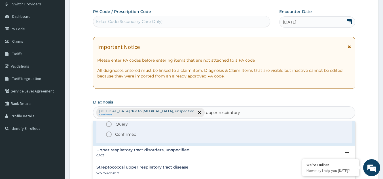
scroll to position [49, 0]
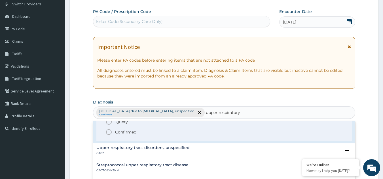
click at [109, 132] on icon "status option filled" at bounding box center [108, 132] width 7 height 7
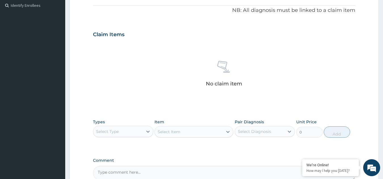
scroll to position [229, 0]
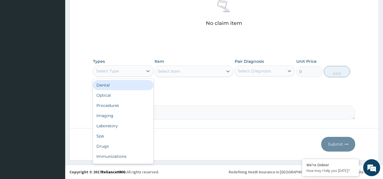
click at [127, 69] on div "Select Type" at bounding box center [118, 71] width 50 height 9
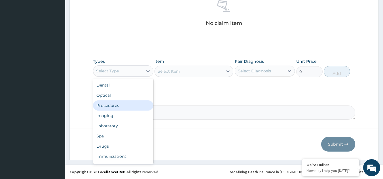
click at [132, 106] on div "Procedures" at bounding box center [123, 106] width 60 height 10
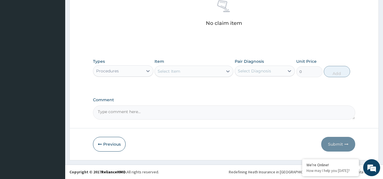
click at [206, 72] on div "Select Item" at bounding box center [189, 71] width 68 height 9
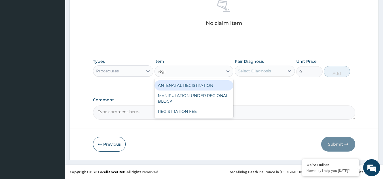
type input "regis"
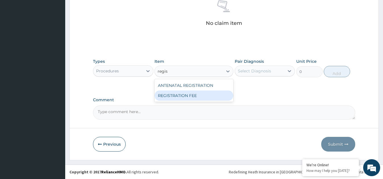
click at [196, 100] on div "REGISTRATION FEE" at bounding box center [193, 96] width 79 height 10
type input "2150"
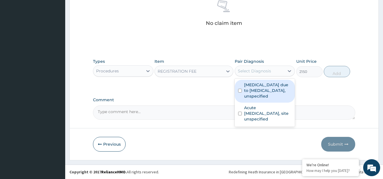
click at [279, 70] on div "Select Diagnosis" at bounding box center [260, 71] width 50 height 9
click at [265, 90] on label "[MEDICAL_DATA] due to [MEDICAL_DATA], unspecified" at bounding box center [268, 90] width 48 height 17
checkbox input "true"
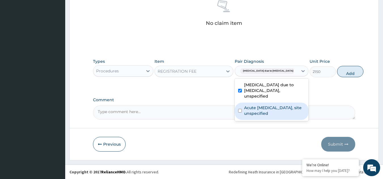
click at [255, 110] on label "Acute [MEDICAL_DATA], site unspecified" at bounding box center [274, 110] width 61 height 11
checkbox input "true"
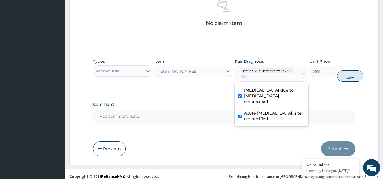
click at [337, 78] on button "Add" at bounding box center [350, 76] width 26 height 11
type input "0"
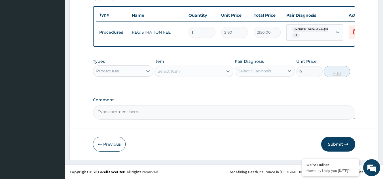
scroll to position [209, 0]
click at [184, 75] on div "Select Item" at bounding box center [189, 71] width 68 height 9
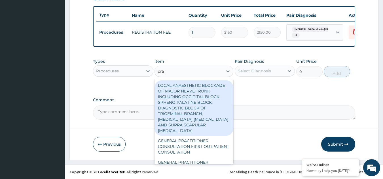
type input "prac"
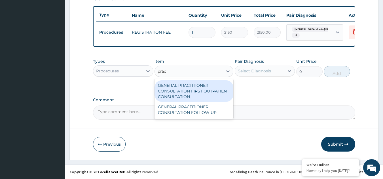
click at [179, 89] on div "GENERAL PRACTITIONER CONSULTATION FIRST OUTPATIENT CONSULTATION" at bounding box center [193, 91] width 79 height 22
type input "3547.5"
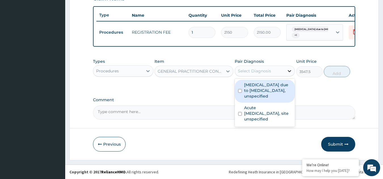
click at [285, 69] on div at bounding box center [289, 71] width 10 height 10
click at [255, 91] on label "[MEDICAL_DATA] due to [MEDICAL_DATA], unspecified" at bounding box center [268, 90] width 48 height 17
checkbox input "true"
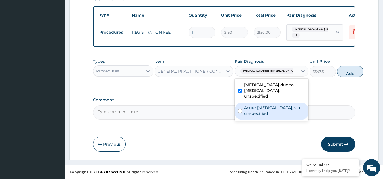
click at [254, 108] on label "Acute [MEDICAL_DATA], site unspecified" at bounding box center [274, 110] width 61 height 11
checkbox input "true"
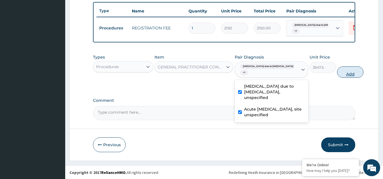
click at [338, 77] on button "Add" at bounding box center [350, 72] width 26 height 11
type input "0"
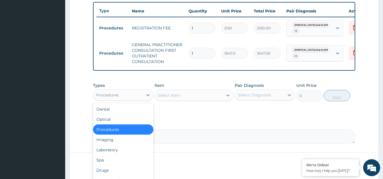
click at [131, 100] on div "Procedures" at bounding box center [118, 95] width 50 height 9
click at [127, 153] on div "Laboratory" at bounding box center [123, 150] width 60 height 10
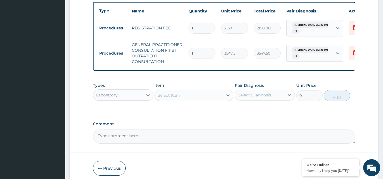
click at [220, 93] on div "Item Select Item" at bounding box center [193, 92] width 79 height 19
drag, startPoint x: 220, startPoint y: 93, endPoint x: 226, endPoint y: 100, distance: 9.0
click at [226, 100] on div "Item Select Item" at bounding box center [193, 92] width 79 height 19
click at [226, 98] on icon at bounding box center [228, 96] width 6 height 6
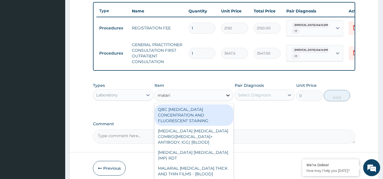
type input "[MEDICAL_DATA]"
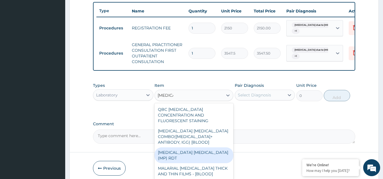
click at [210, 150] on div "[MEDICAL_DATA] [MEDICAL_DATA] (MP) RDT" at bounding box center [193, 156] width 79 height 16
type input "1612.5"
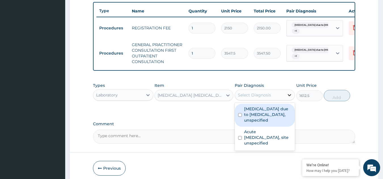
click at [287, 98] on icon at bounding box center [289, 95] width 6 height 6
click at [261, 123] on label "[MEDICAL_DATA] due to [MEDICAL_DATA], unspecified" at bounding box center [268, 114] width 48 height 17
checkbox input "true"
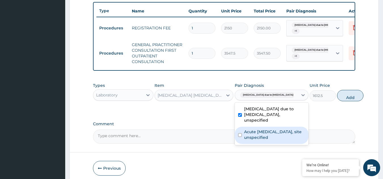
click at [264, 141] on label "Acute [MEDICAL_DATA], site unspecified" at bounding box center [274, 134] width 61 height 11
checkbox input "true"
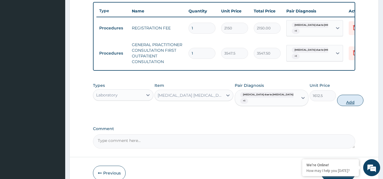
click at [339, 106] on button "Add" at bounding box center [350, 100] width 26 height 11
type input "0"
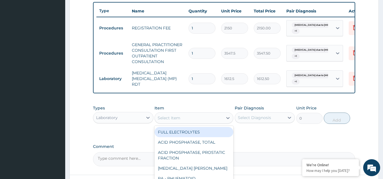
click at [189, 122] on div "Select Item" at bounding box center [189, 118] width 68 height 9
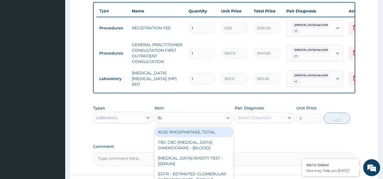
type input "fbc"
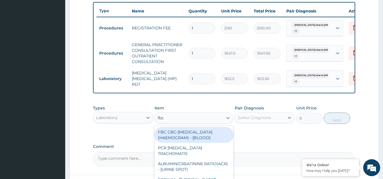
click at [193, 140] on div "FBC CBC-[MEDICAL_DATA] (HAEMOGRAM) - [BLOOD]" at bounding box center [193, 135] width 79 height 16
type input "4300"
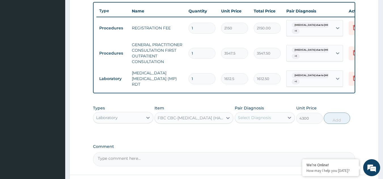
click at [281, 122] on div "Select Diagnosis" at bounding box center [260, 117] width 50 height 9
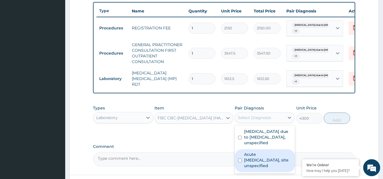
click at [267, 163] on label "Acute upper respiratory infection, site unspecified" at bounding box center [268, 160] width 48 height 17
checkbox input "true"
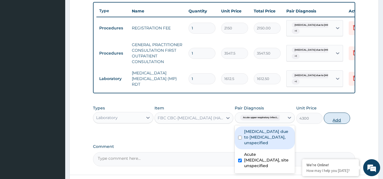
click at [340, 124] on button "Add" at bounding box center [337, 118] width 26 height 11
type input "0"
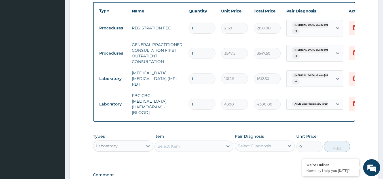
scroll to position [288, 0]
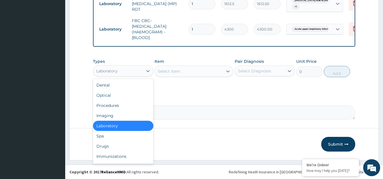
click at [119, 72] on div "Laboratory" at bounding box center [118, 71] width 50 height 9
click at [108, 147] on div "Drugs" at bounding box center [123, 146] width 60 height 10
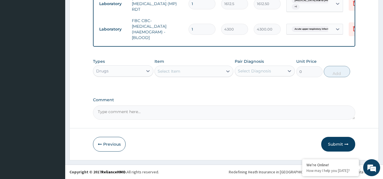
click at [210, 71] on div "Select Item" at bounding box center [189, 71] width 68 height 9
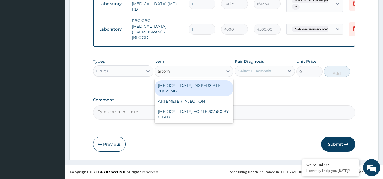
type input "arteme"
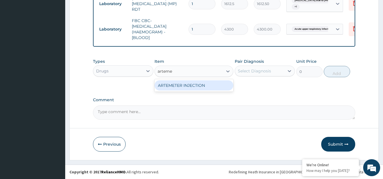
click at [207, 86] on div "ARTEMETER INJECTION" at bounding box center [193, 85] width 79 height 10
type input "946"
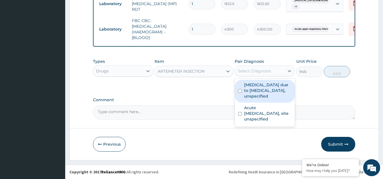
click at [282, 69] on div "Select Diagnosis" at bounding box center [260, 71] width 50 height 9
click at [269, 88] on label "Malaria due to Plasmodium falciparum, unspecified" at bounding box center [268, 90] width 48 height 17
checkbox input "true"
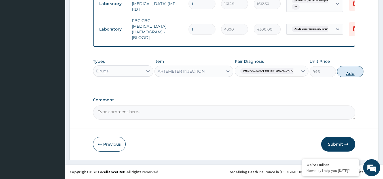
click at [337, 73] on button "Add" at bounding box center [350, 71] width 26 height 11
type input "0"
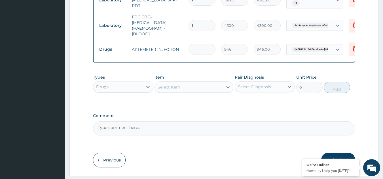
type input "0.00"
type input "6"
type input "5676.00"
type input "6"
click at [195, 91] on div "Select Item" at bounding box center [189, 87] width 68 height 9
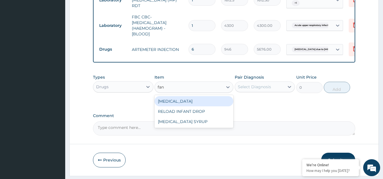
type input "fans"
click at [193, 105] on div "FANSIDAR" at bounding box center [193, 101] width 79 height 10
type input "212.8500061035156"
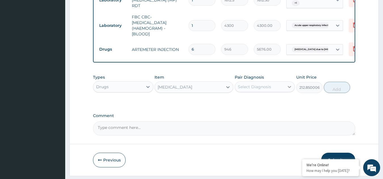
click at [289, 90] on icon at bounding box center [289, 87] width 6 height 6
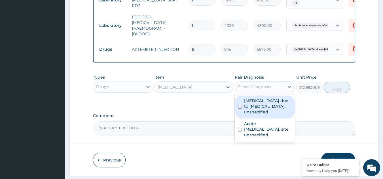
click at [252, 119] on div "Malaria due to Plasmodium falciparum, unspecified" at bounding box center [265, 107] width 60 height 23
checkbox input "true"
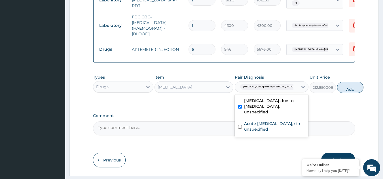
click at [337, 92] on button "Add" at bounding box center [350, 87] width 26 height 11
type input "0"
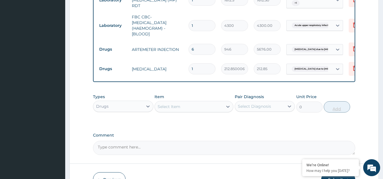
type input "0.00"
type input "3"
type input "638.55"
type input "3"
click at [226, 110] on icon at bounding box center [228, 107] width 6 height 6
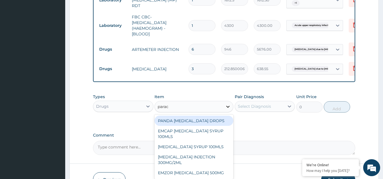
type input "parace"
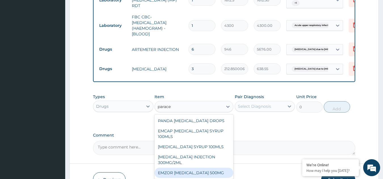
click at [220, 174] on div "EMZOR PARACETAMOL 500MG" at bounding box center [193, 173] width 79 height 10
type input "23.64999961853027"
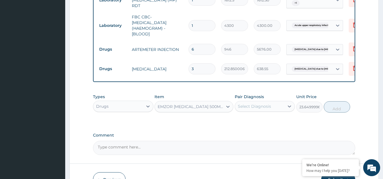
click at [282, 110] on div "Select Diagnosis" at bounding box center [260, 106] width 50 height 9
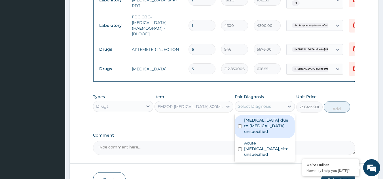
click at [267, 134] on label "Malaria due to Plasmodium falciparum, unspecified" at bounding box center [268, 126] width 48 height 17
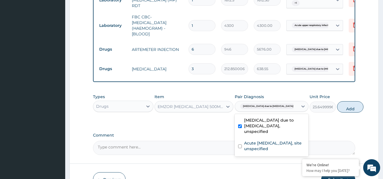
checkbox input "true"
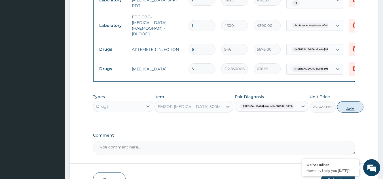
click at [337, 113] on button "Add" at bounding box center [350, 106] width 26 height 11
type input "0"
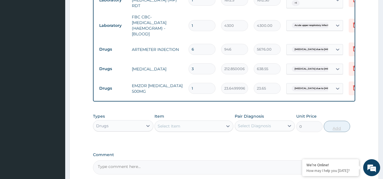
type input "18"
type input "425.70"
type input "18"
click at [205, 130] on div "Select Item" at bounding box center [189, 126] width 68 height 9
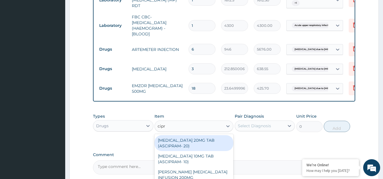
type input "cipro"
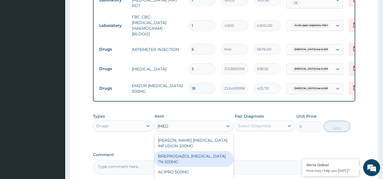
click at [206, 158] on div "BREPRODAZOL CIPRO TN 500MG" at bounding box center [193, 159] width 79 height 16
type input "177.375"
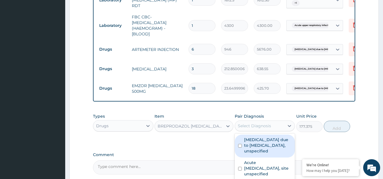
click at [283, 128] on div "Select Diagnosis" at bounding box center [260, 126] width 50 height 9
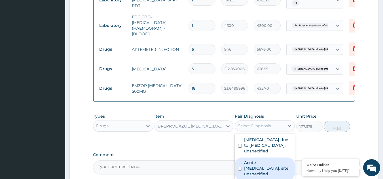
click at [263, 169] on label "Acute upper respiratory infection, site unspecified" at bounding box center [268, 168] width 48 height 17
checkbox input "true"
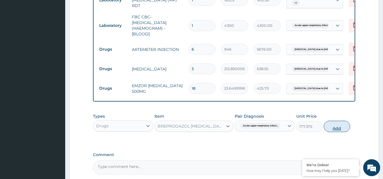
click at [338, 132] on button "Add" at bounding box center [337, 126] width 26 height 11
type input "0"
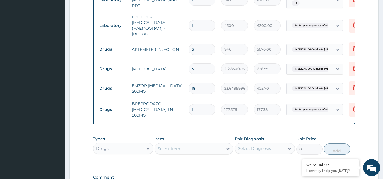
type input "13"
type input "2305.88"
type input "1"
type input "177.38"
type input "14"
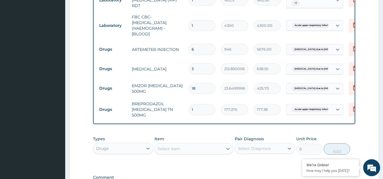
type input "2483.25"
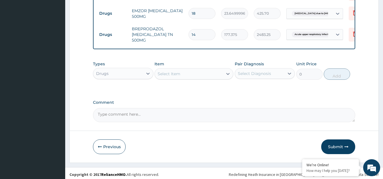
scroll to position [366, 0]
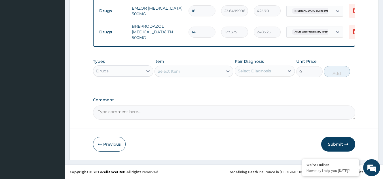
type input "14"
click at [195, 71] on div "Select Item" at bounding box center [189, 71] width 68 height 9
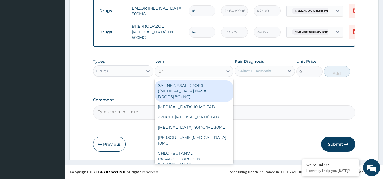
type input "lora"
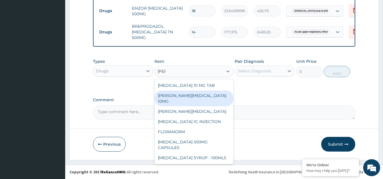
click at [191, 96] on div "LORATYN LORATADINE 10MG" at bounding box center [193, 99] width 79 height 16
type input "88.6875"
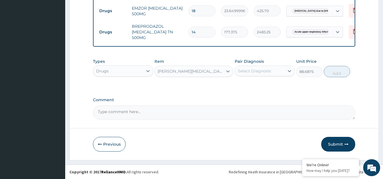
click at [265, 69] on div "Select Diagnosis" at bounding box center [254, 71] width 33 height 6
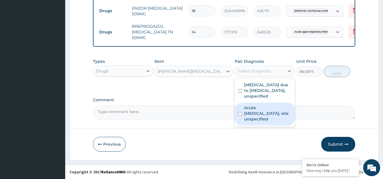
click at [260, 112] on label "Acute upper respiratory infection, site unspecified" at bounding box center [268, 113] width 48 height 17
checkbox input "true"
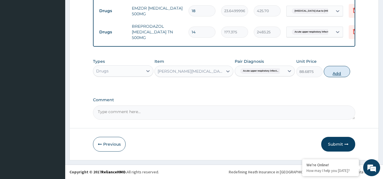
click at [337, 73] on button "Add" at bounding box center [337, 71] width 26 height 11
type input "0"
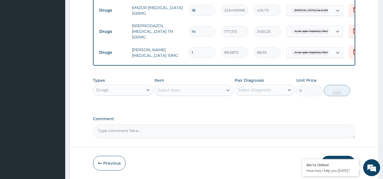
type input "10"
type input "886.88"
type input "10"
click at [213, 92] on div "Select Item" at bounding box center [189, 90] width 68 height 9
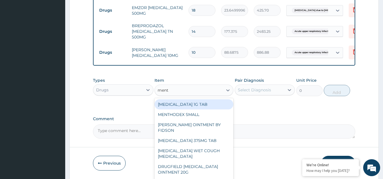
type input "menth"
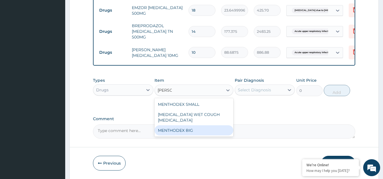
click at [194, 126] on div "MENTHODEX BIG" at bounding box center [193, 131] width 79 height 10
type input "4138.75"
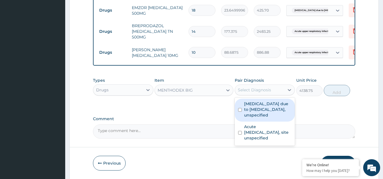
click at [282, 92] on div "Select Diagnosis" at bounding box center [260, 90] width 50 height 9
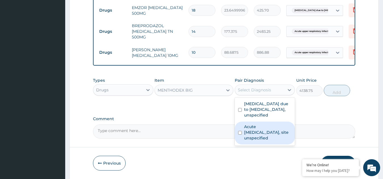
click at [270, 127] on label "Acute upper respiratory infection, site unspecified" at bounding box center [268, 132] width 48 height 17
checkbox input "true"
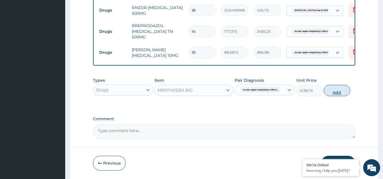
click at [338, 95] on button "Add" at bounding box center [337, 90] width 26 height 11
type input "0"
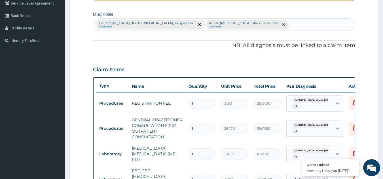
scroll to position [115, 0]
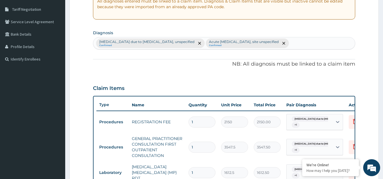
click at [304, 44] on div "Malaria due to Plasmodium falciparum, unspecified Confirmed Acute upper respira…" at bounding box center [224, 43] width 262 height 12
type input "a"
type input "i"
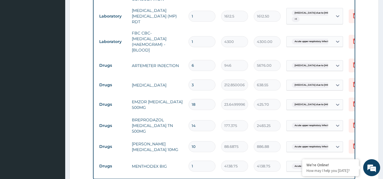
scroll to position [405, 0]
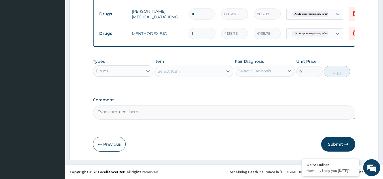
click at [337, 146] on button "Submit" at bounding box center [338, 144] width 34 height 15
